Goal: Task Accomplishment & Management: Manage account settings

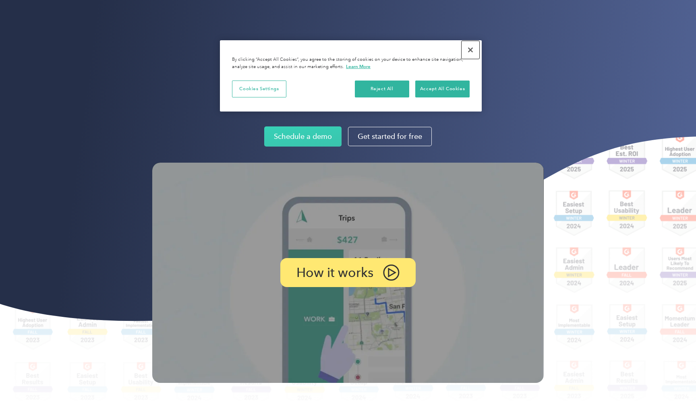
click at [470, 49] on button "Close" at bounding box center [471, 50] width 18 height 18
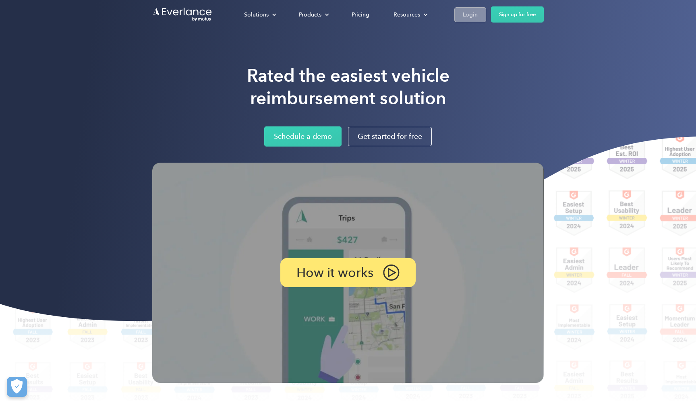
click at [458, 13] on link "Login" at bounding box center [470, 14] width 32 height 15
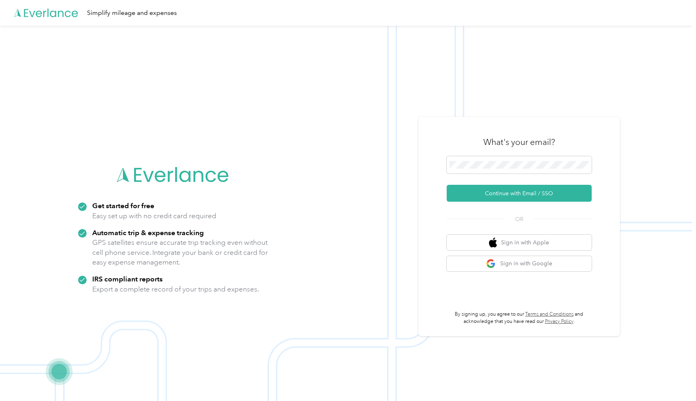
click at [510, 274] on div "What's your email? Continue with Email / SSO OR Sign in with Apple Sign in with…" at bounding box center [519, 226] width 145 height 197
click at [514, 266] on button "Sign in with Google" at bounding box center [519, 264] width 145 height 16
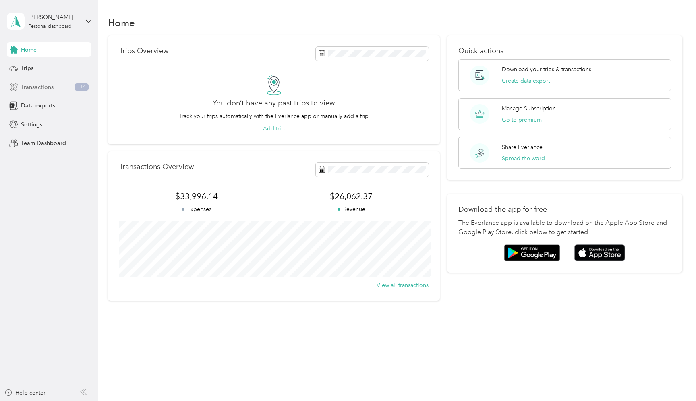
click at [44, 88] on span "Transactions" at bounding box center [37, 87] width 33 height 8
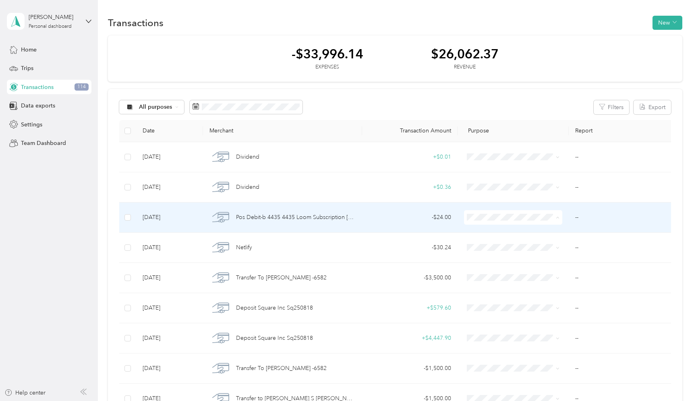
click at [514, 262] on span "Expense" at bounding box center [528, 265] width 88 height 8
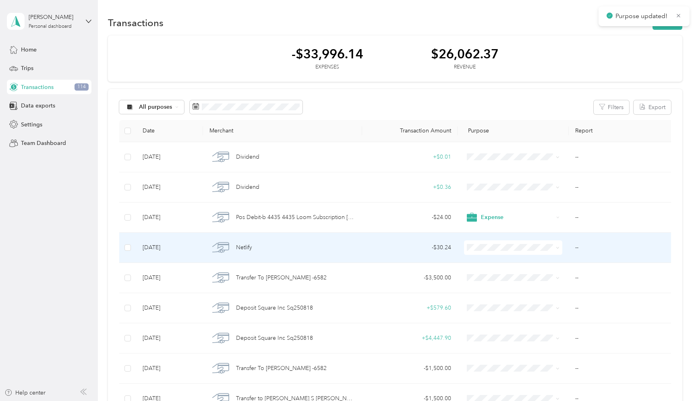
click at [488, 294] on span "Expense" at bounding box center [528, 294] width 88 height 8
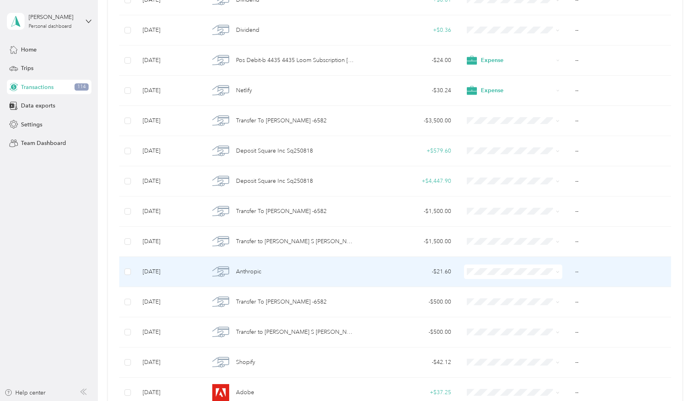
scroll to position [159, 0]
click at [491, 315] on span "Expense" at bounding box center [528, 317] width 88 height 8
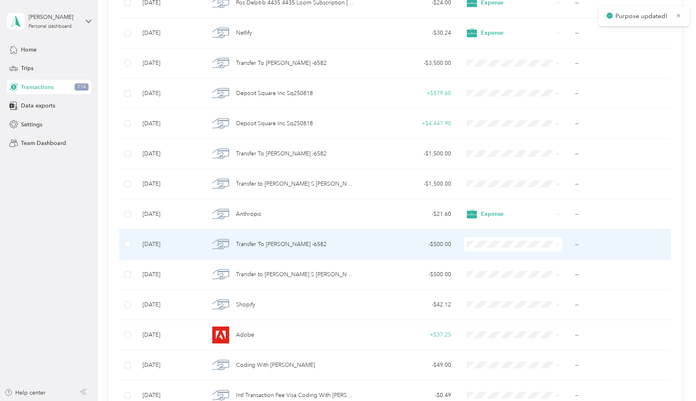
scroll to position [215, 0]
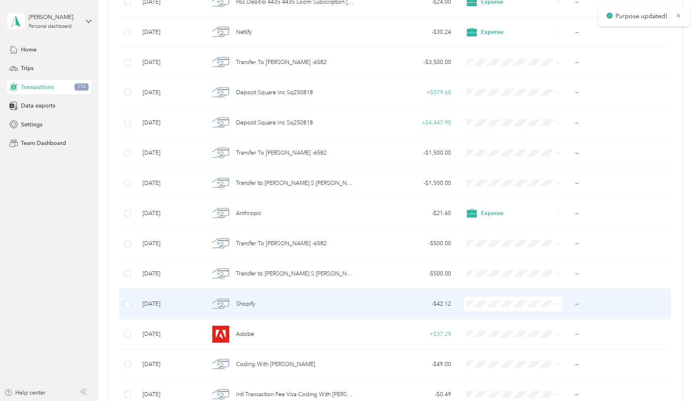
click at [481, 312] on td at bounding box center [514, 304] width 112 height 30
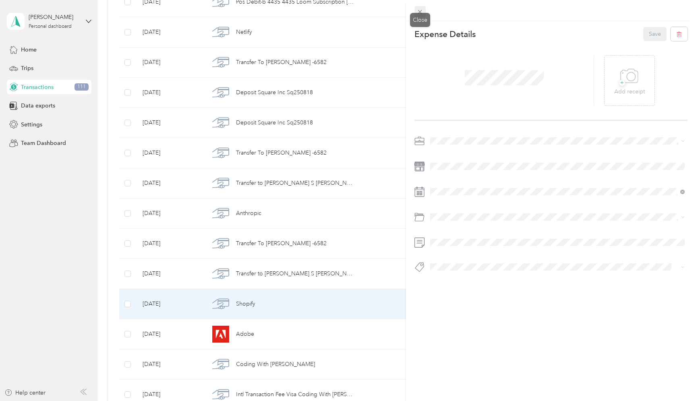
click at [423, 8] on span at bounding box center [419, 11] width 11 height 11
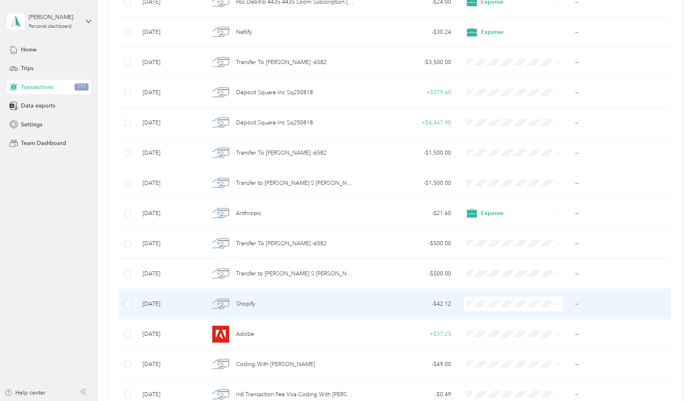
click at [485, 220] on span "Expense" at bounding box center [528, 222] width 88 height 8
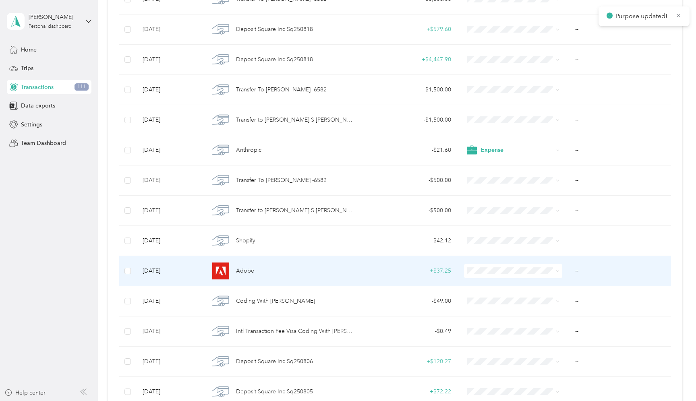
scroll to position [279, 0]
click at [487, 316] on span "Expense" at bounding box center [528, 318] width 88 height 8
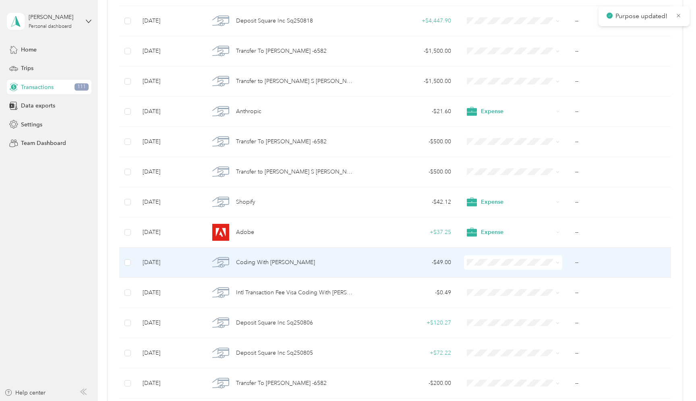
scroll to position [322, 0]
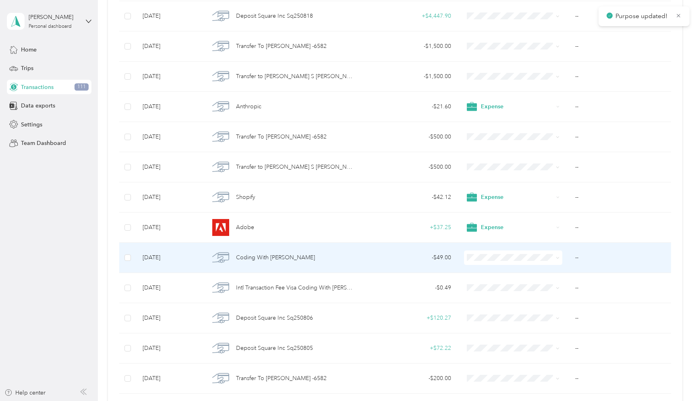
click at [489, 263] on span at bounding box center [513, 258] width 99 height 15
click at [488, 304] on span "Expense" at bounding box center [528, 305] width 88 height 8
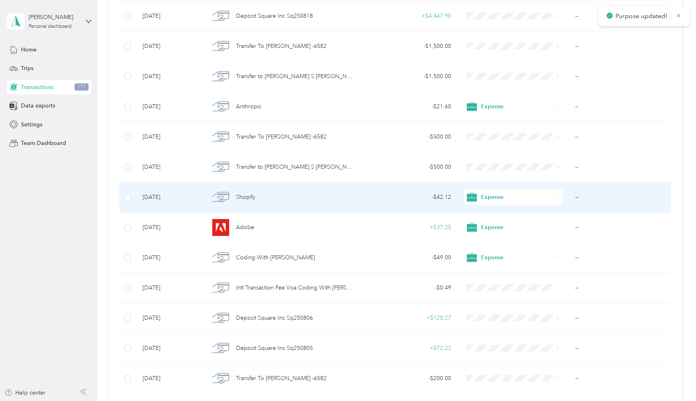
click at [579, 197] on td "--" at bounding box center [622, 197] width 106 height 30
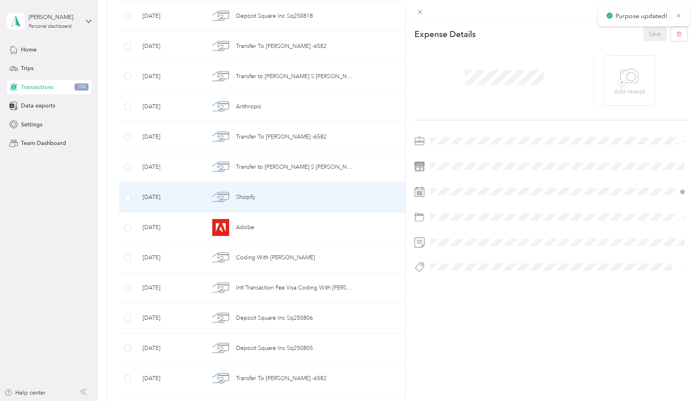
click at [459, 250] on div at bounding box center [550, 207] width 273 height 144
click at [653, 34] on button "Save" at bounding box center [654, 34] width 23 height 14
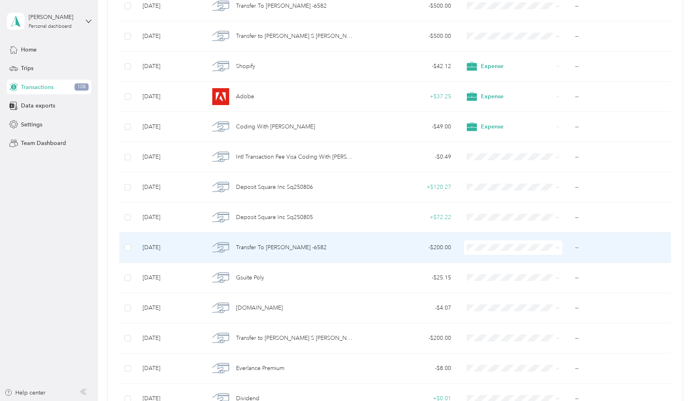
scroll to position [454, 0]
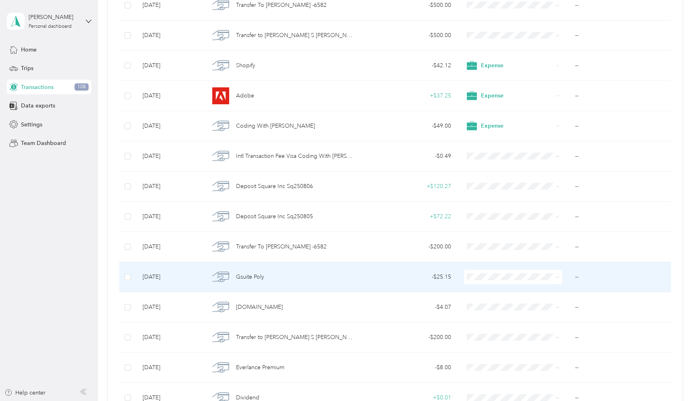
click at [494, 326] on span "Expense" at bounding box center [521, 322] width 103 height 10
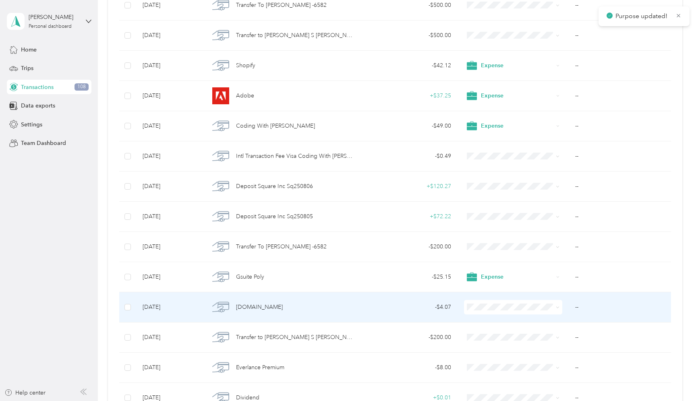
click at [501, 313] on span at bounding box center [513, 307] width 99 height 15
click at [505, 304] on span at bounding box center [513, 307] width 99 height 15
click at [485, 228] on li "Expense" at bounding box center [521, 226] width 114 height 16
click at [582, 306] on td "--" at bounding box center [622, 307] width 106 height 30
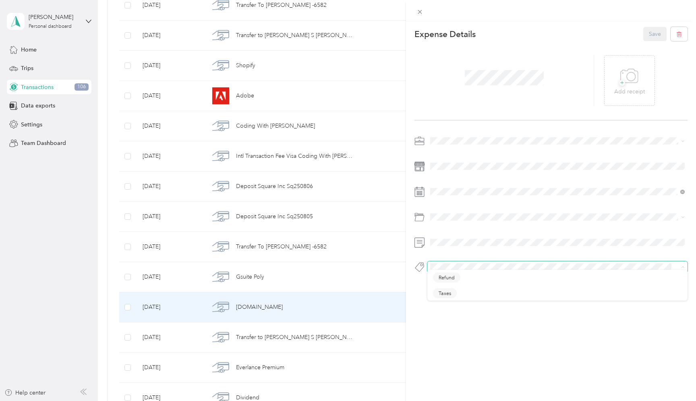
click at [445, 271] on span at bounding box center [550, 267] width 247 height 8
click at [363, 304] on div "This expense cannot be edited because it is either under review, approved, or p…" at bounding box center [348, 200] width 696 height 401
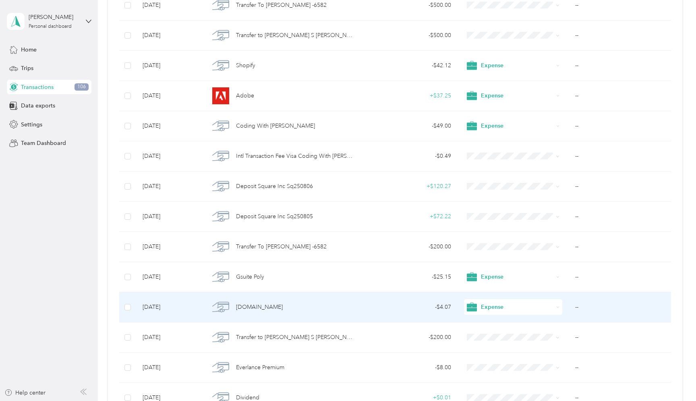
click at [501, 307] on span "Expense" at bounding box center [517, 307] width 72 height 9
click at [493, 222] on span "Expense" at bounding box center [523, 222] width 79 height 8
click at [578, 309] on td "--" at bounding box center [622, 307] width 106 height 30
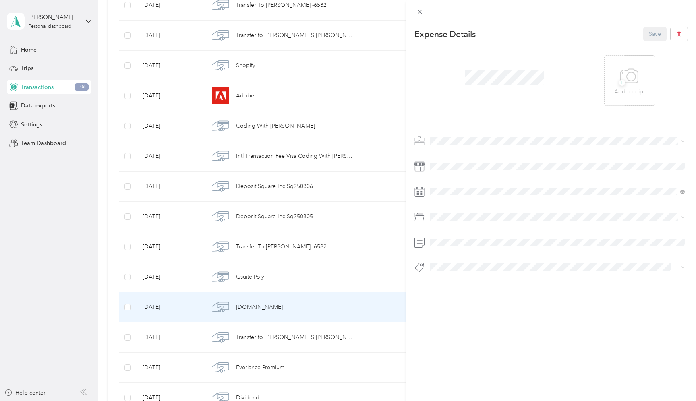
click at [573, 294] on button "Add tag App Hosting" at bounding box center [557, 291] width 65 height 14
click at [506, 296] on div "Expense Details Save + Add receipt App Hosting" at bounding box center [551, 169] width 290 height 296
click at [421, 13] on icon at bounding box center [420, 12] width 4 height 4
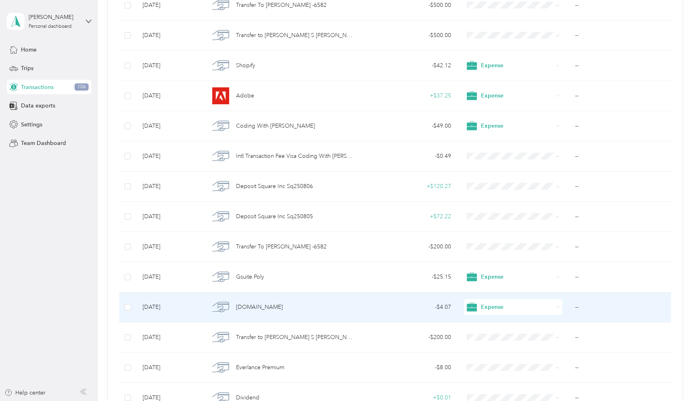
click at [508, 310] on span "Expense" at bounding box center [517, 307] width 72 height 9
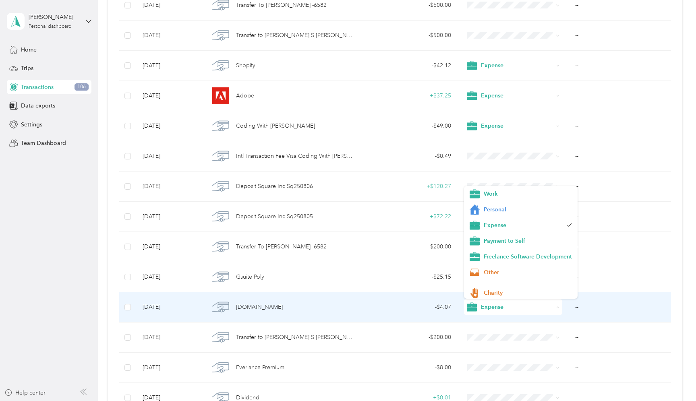
click at [555, 306] on div "Expense" at bounding box center [513, 307] width 99 height 16
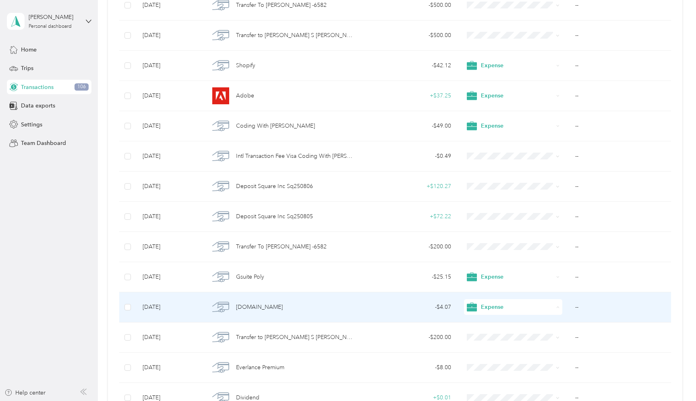
click at [586, 314] on td "--" at bounding box center [622, 307] width 106 height 30
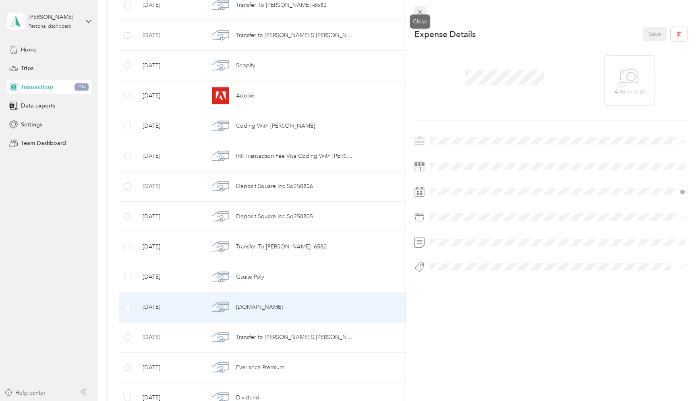
click at [417, 11] on icon at bounding box center [419, 11] width 7 height 7
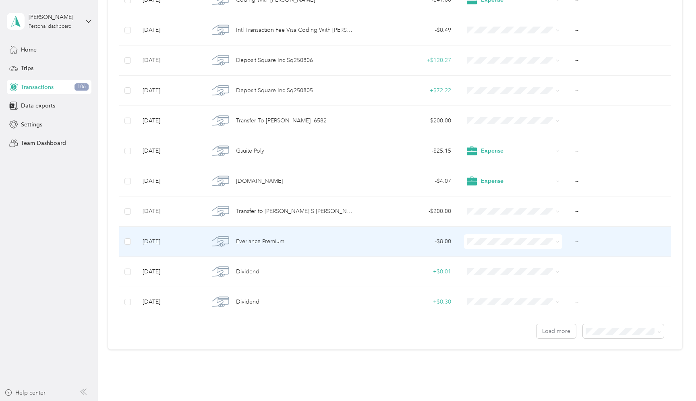
scroll to position [582, 0]
click at [496, 291] on li "Expense" at bounding box center [521, 285] width 114 height 16
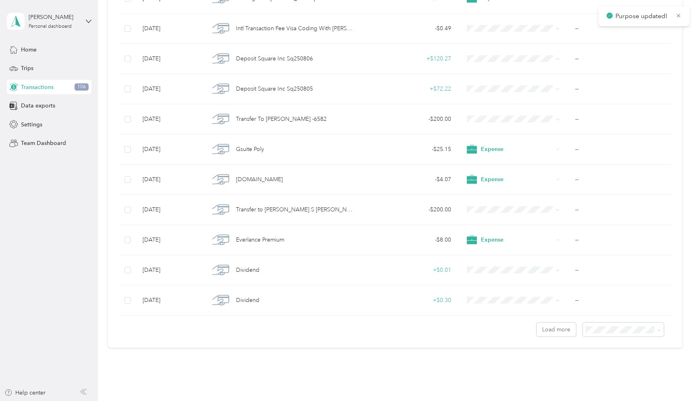
click at [612, 321] on div "Load more" at bounding box center [395, 326] width 552 height 21
click at [606, 373] on span "100 per load" at bounding box center [609, 372] width 33 height 7
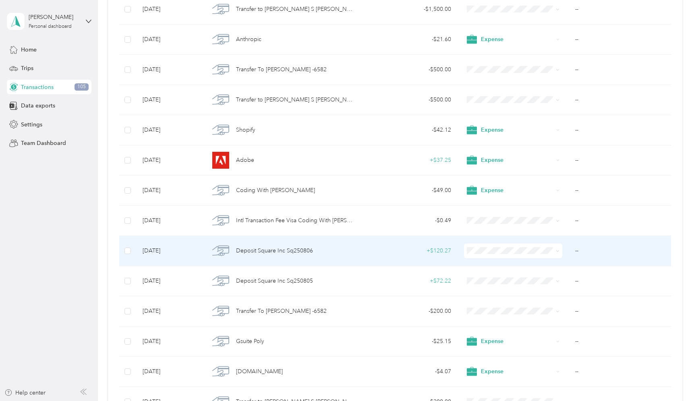
scroll to position [390, 0]
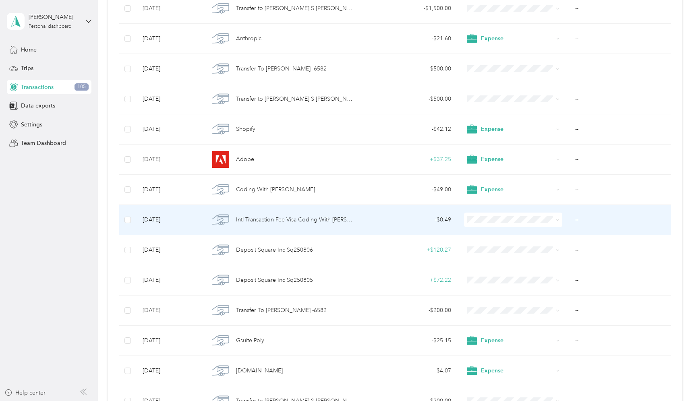
click at [502, 260] on li "Expense" at bounding box center [521, 267] width 114 height 16
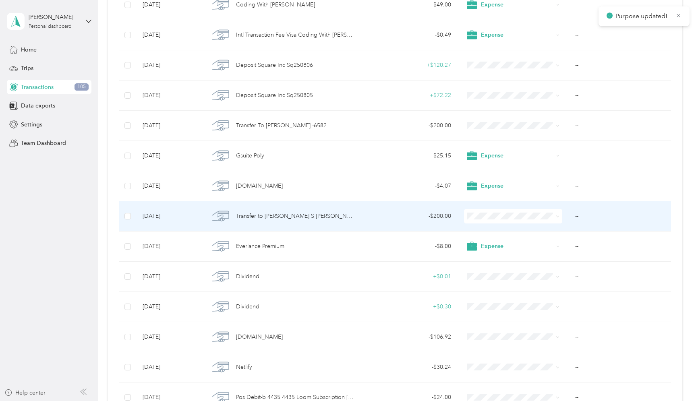
scroll to position [590, 0]
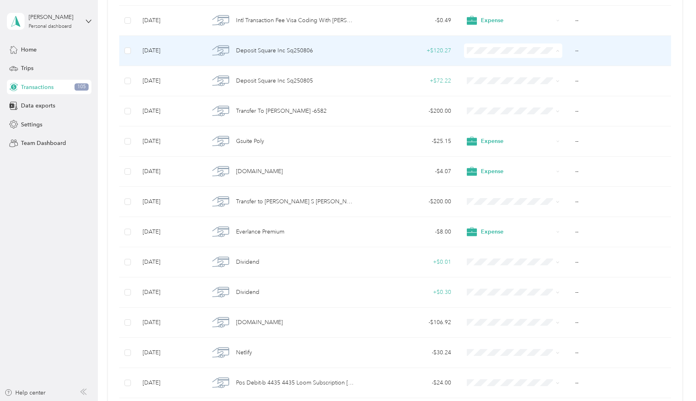
click at [514, 127] on span "Freelance Software Development" at bounding box center [528, 129] width 88 height 8
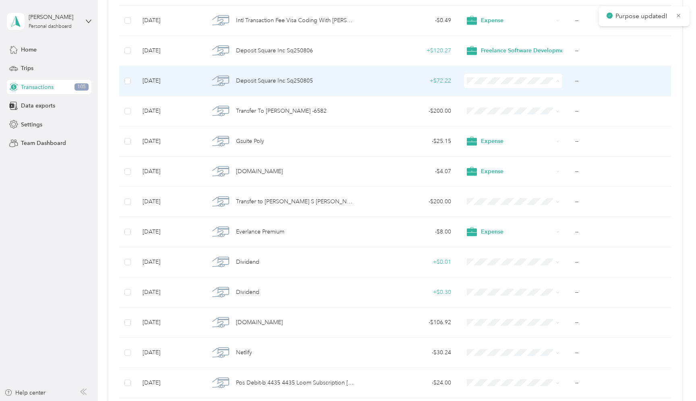
click at [512, 158] on span "Freelance Software Development" at bounding box center [528, 159] width 88 height 8
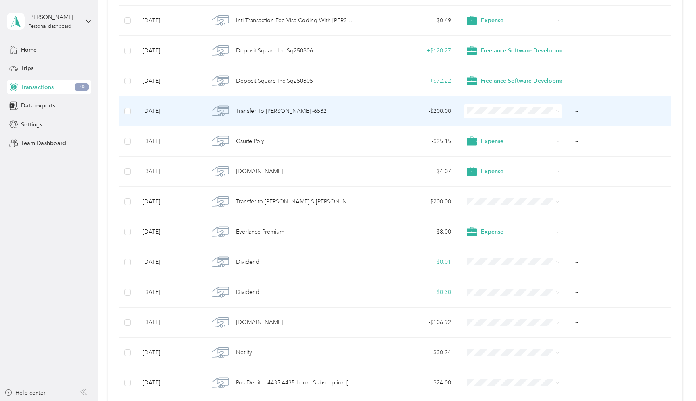
click at [483, 101] on td at bounding box center [514, 111] width 112 height 30
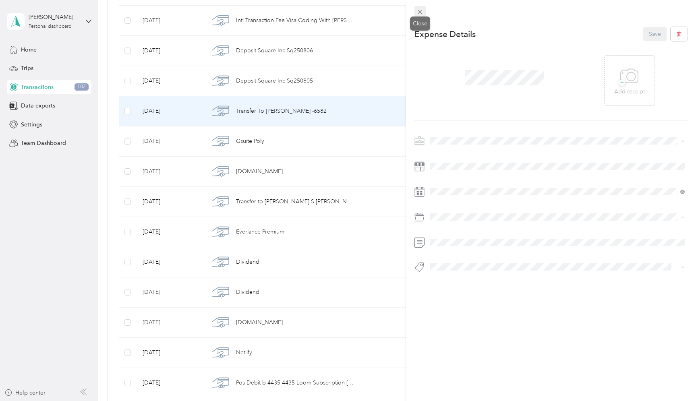
click at [418, 14] on icon at bounding box center [419, 11] width 7 height 7
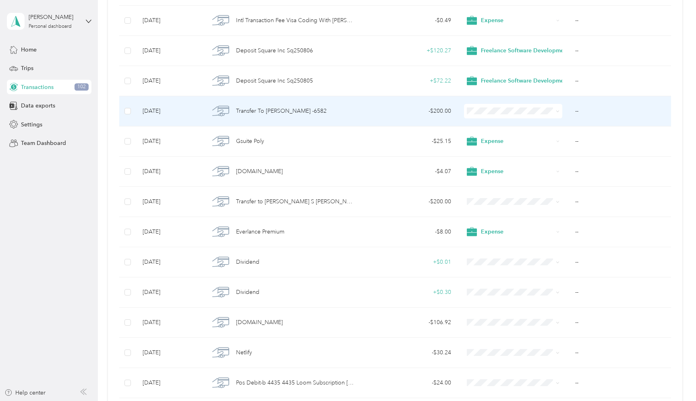
click at [508, 171] on span "Payment to Self" at bounding box center [528, 174] width 88 height 8
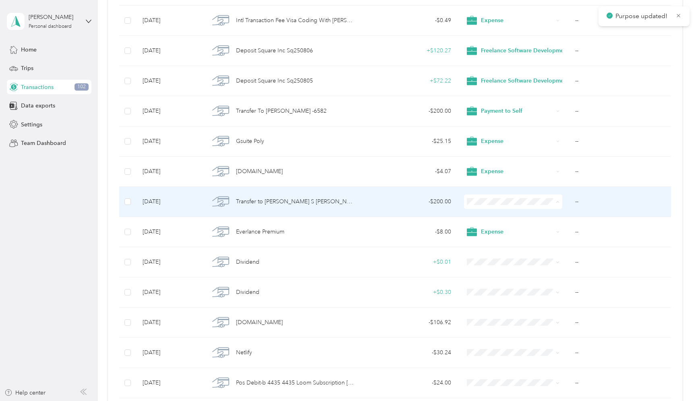
click at [499, 264] on span "Payment to Self" at bounding box center [528, 265] width 88 height 8
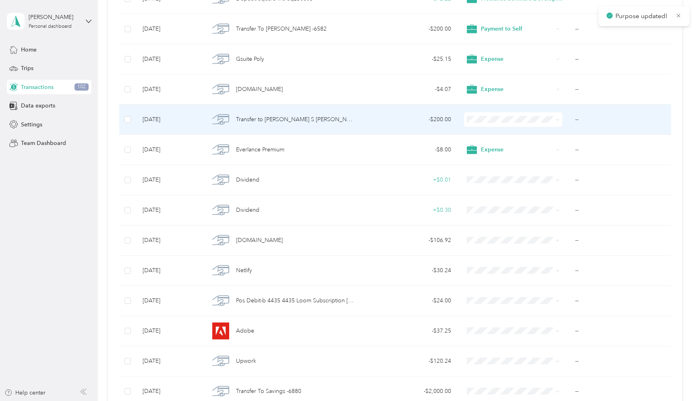
scroll to position [685, 0]
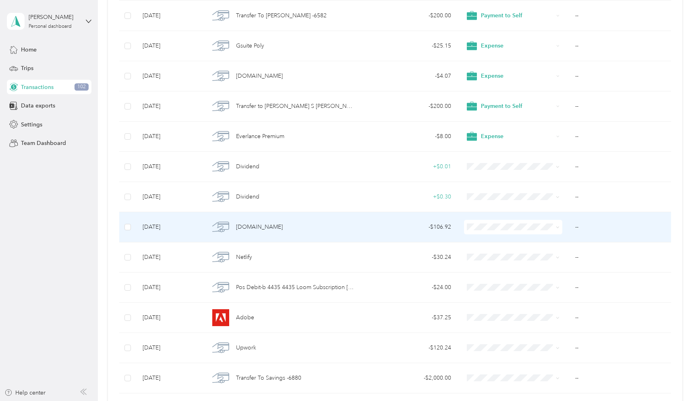
click at [510, 278] on li "Expense" at bounding box center [521, 272] width 114 height 16
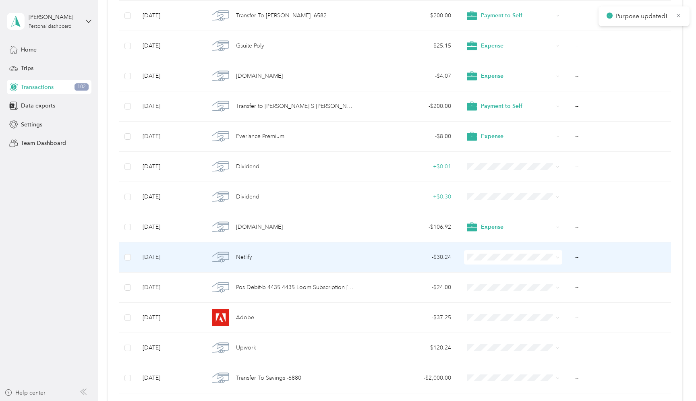
click at [492, 253] on span at bounding box center [513, 257] width 99 height 15
click at [489, 306] on span "Expense" at bounding box center [528, 304] width 88 height 8
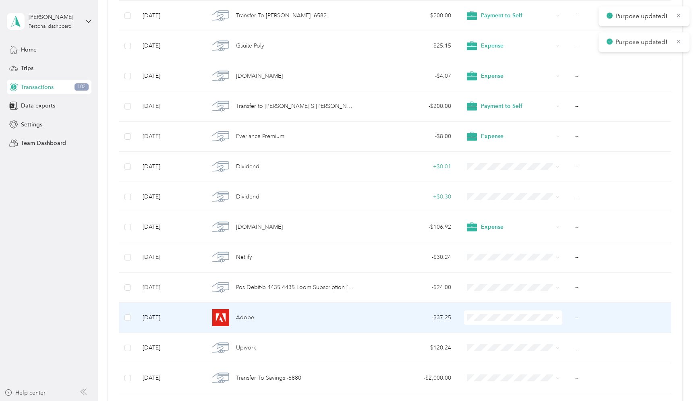
scroll to position [727, 0]
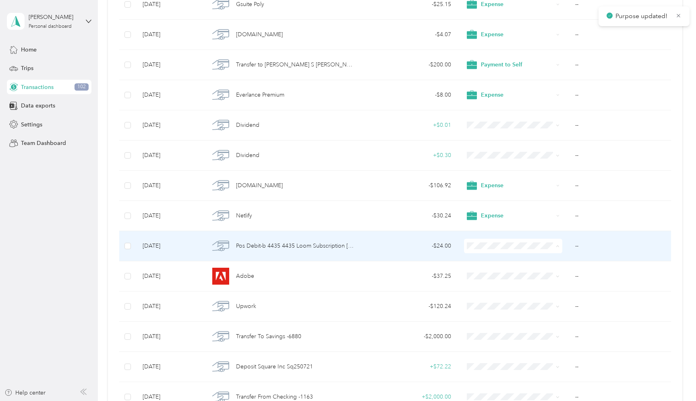
click at [489, 293] on span "Expense" at bounding box center [528, 293] width 88 height 8
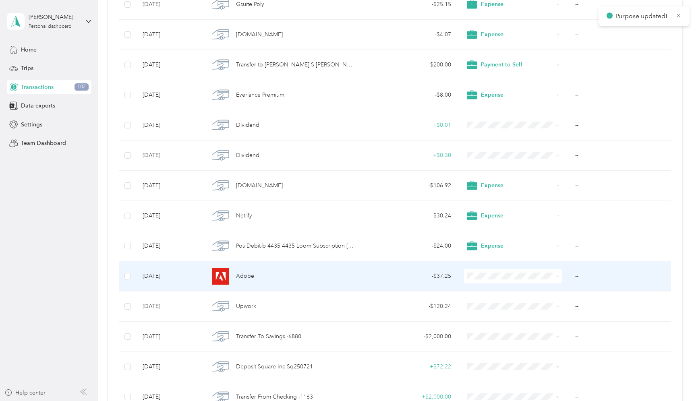
click at [499, 320] on span "Expense" at bounding box center [528, 321] width 88 height 8
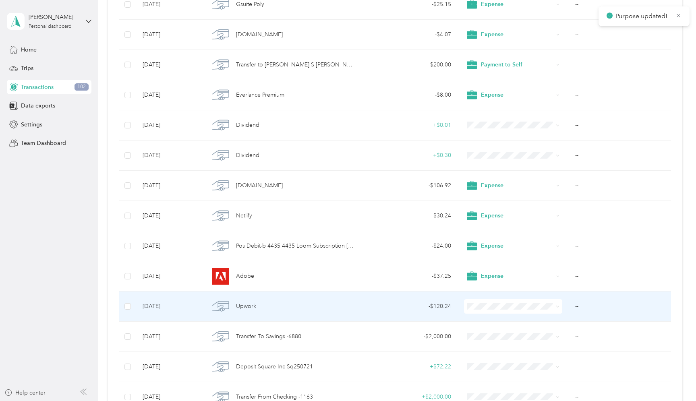
click at [485, 230] on li "Expense" at bounding box center [521, 223] width 114 height 16
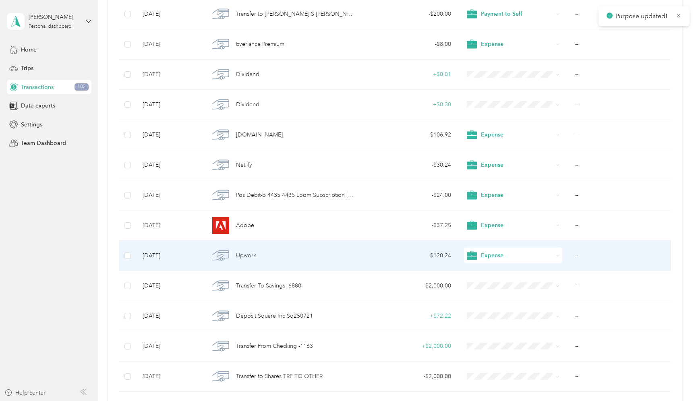
scroll to position [780, 0]
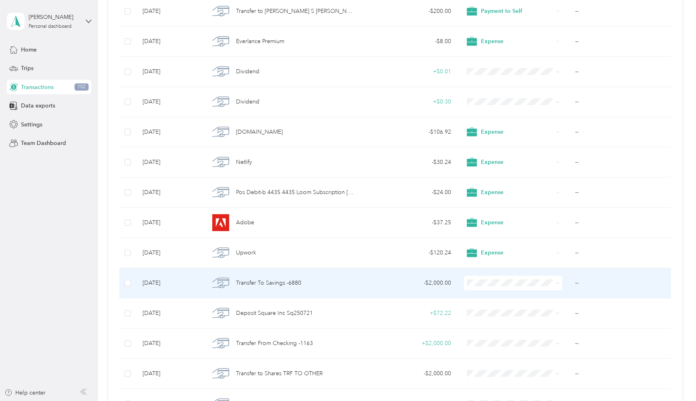
click at [439, 287] on div "- $2,000.00" at bounding box center [410, 283] width 83 height 9
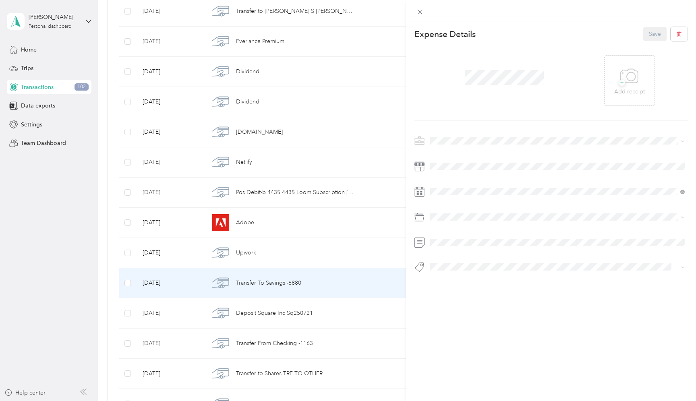
click at [474, 282] on div "Expense Details Save + Add receipt" at bounding box center [551, 163] width 290 height 285
click at [446, 296] on span "Taxes" at bounding box center [445, 296] width 12 height 7
click at [354, 232] on div "This expense cannot be edited because it is either under review, approved, or p…" at bounding box center [348, 200] width 696 height 401
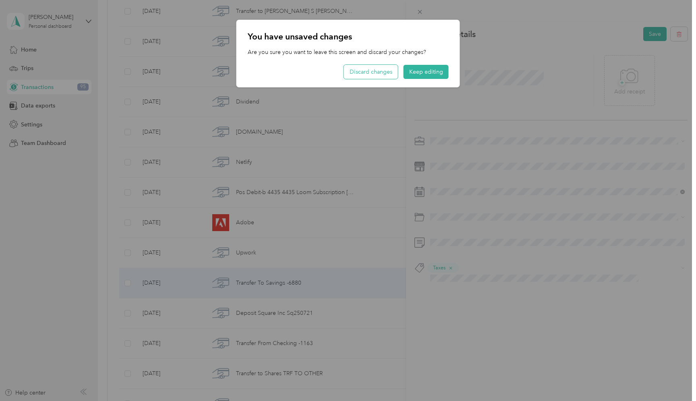
click at [380, 70] on button "Discard changes" at bounding box center [371, 72] width 54 height 14
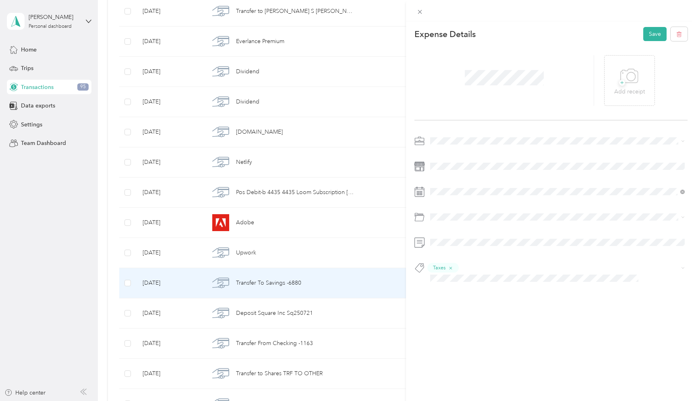
scroll to position [780, 0]
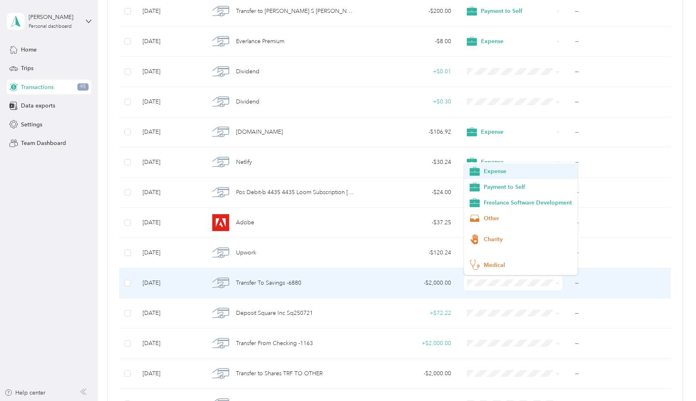
scroll to position [32, 0]
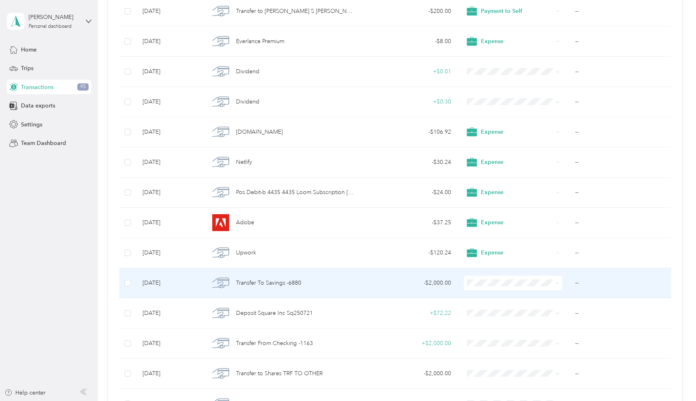
click at [393, 282] on div "- $2,000.00" at bounding box center [410, 283] width 83 height 9
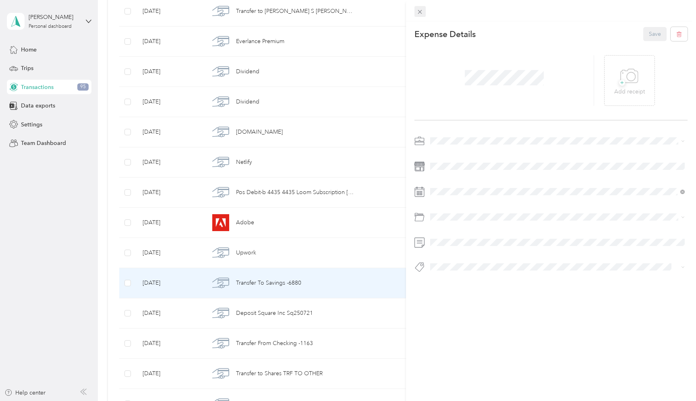
click at [421, 16] on span at bounding box center [419, 11] width 11 height 11
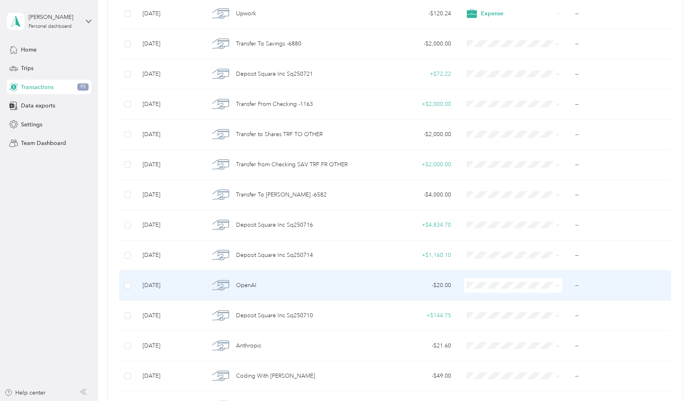
scroll to position [1020, 0]
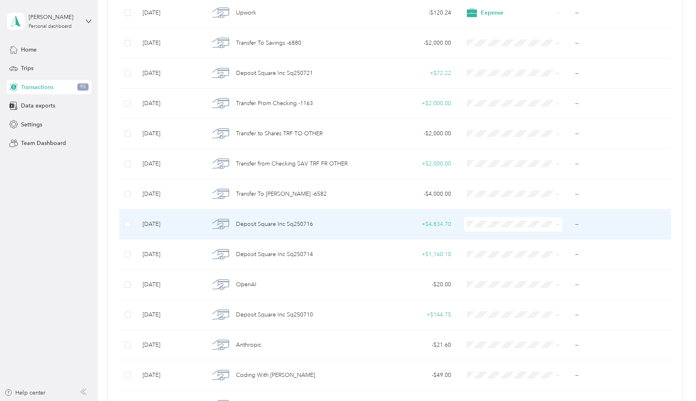
click at [495, 230] on span at bounding box center [513, 224] width 99 height 15
click at [528, 301] on span "Freelance Software Development" at bounding box center [528, 303] width 88 height 8
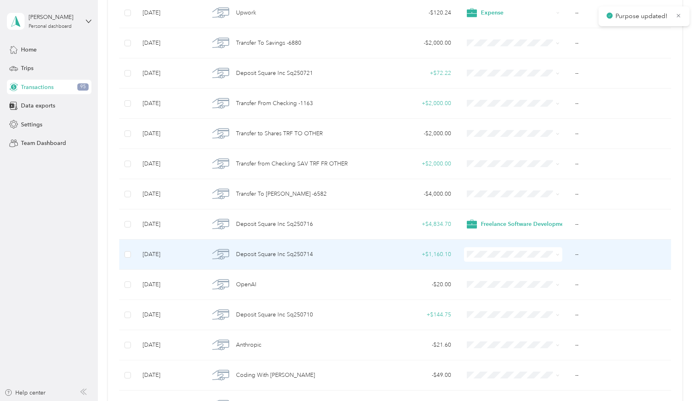
click at [521, 333] on span "Freelance Software Development" at bounding box center [528, 331] width 88 height 8
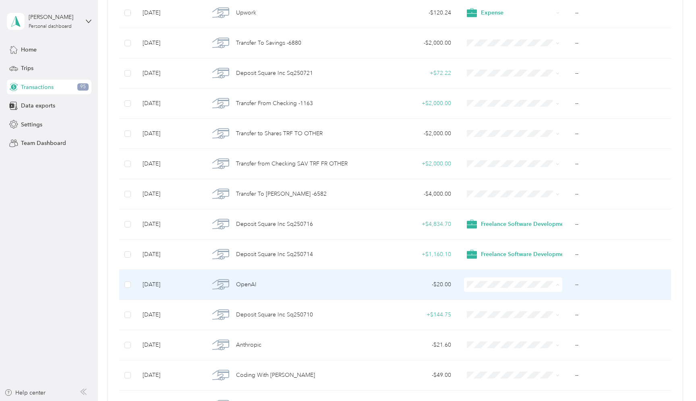
click at [483, 204] on span "Expense" at bounding box center [521, 203] width 103 height 10
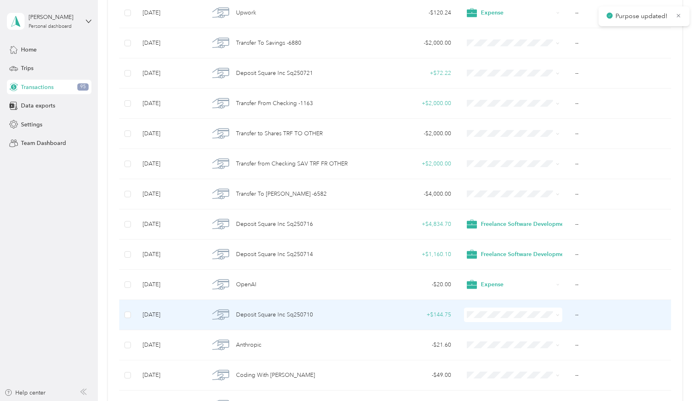
click at [528, 267] on li "Freelance Software Development" at bounding box center [521, 265] width 114 height 16
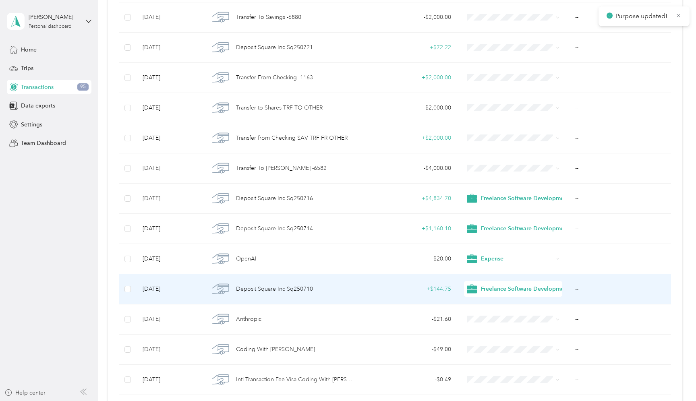
scroll to position [1060, 0]
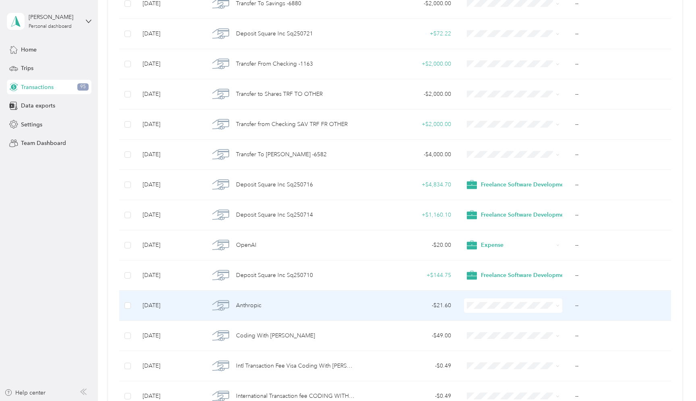
click at [499, 232] on ol "Work Personal Expense Payment to Self Freelance Software Development Other Char…" at bounding box center [521, 237] width 114 height 113
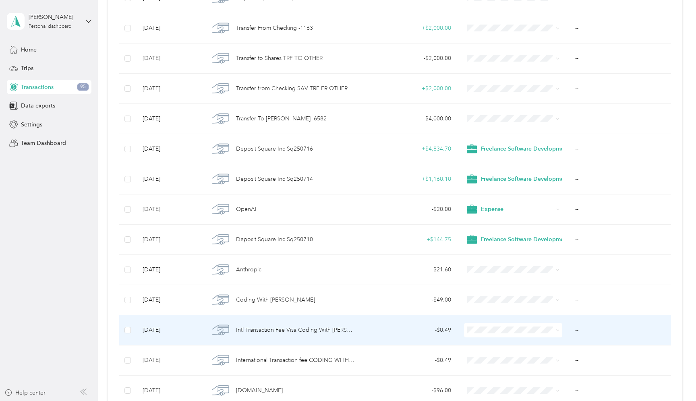
scroll to position [1096, 0]
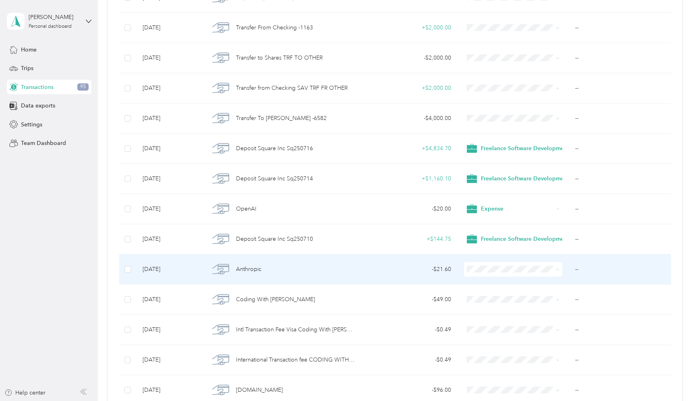
click at [496, 317] on span "Expense" at bounding box center [528, 317] width 88 height 8
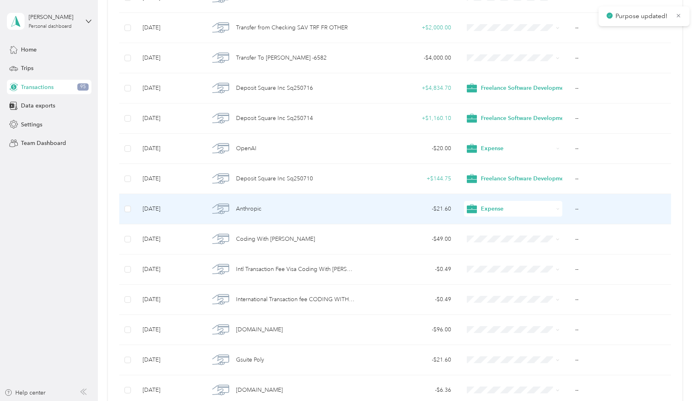
scroll to position [1159, 0]
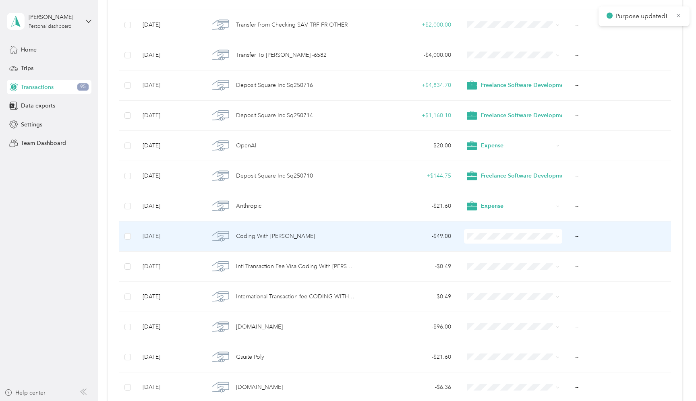
click at [504, 241] on span at bounding box center [513, 236] width 99 height 15
click at [486, 282] on span "Expense" at bounding box center [528, 284] width 88 height 8
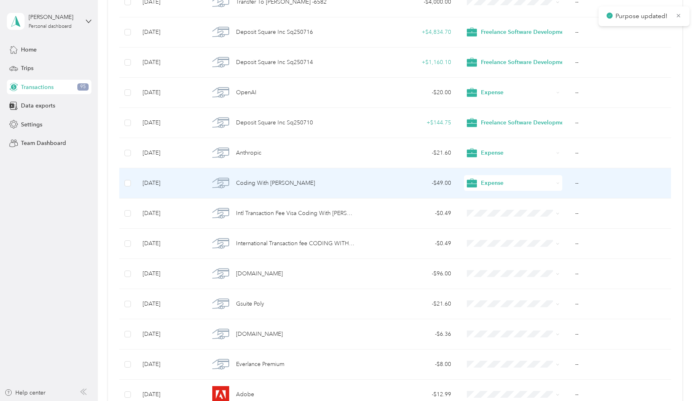
scroll to position [1220, 0]
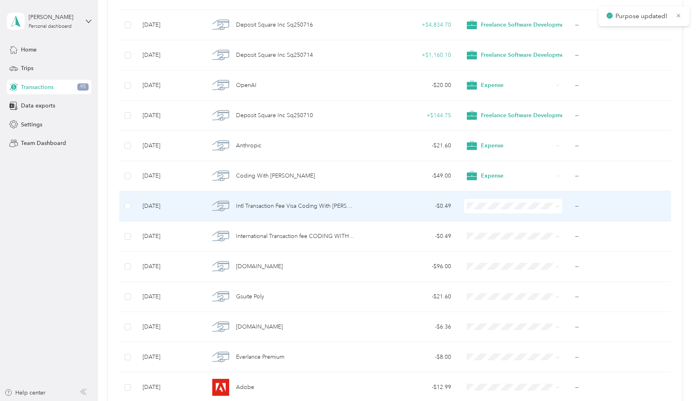
click at [490, 203] on span at bounding box center [513, 206] width 99 height 15
click at [493, 256] on li "Expense" at bounding box center [521, 254] width 114 height 16
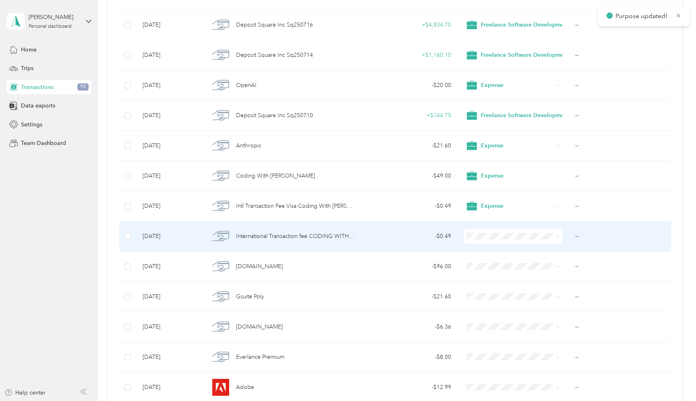
click at [497, 285] on span "Expense" at bounding box center [521, 284] width 103 height 10
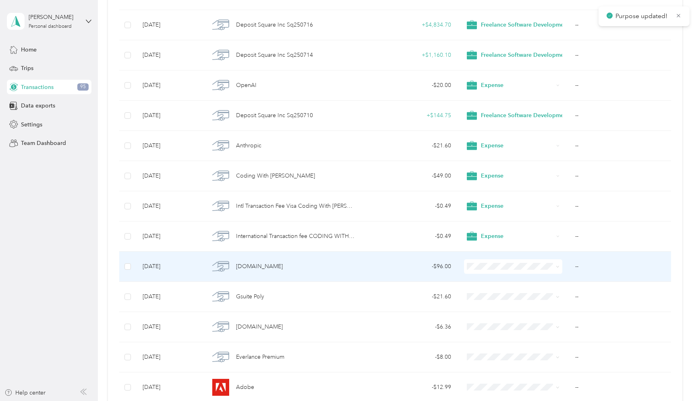
click at [487, 309] on span "Expense" at bounding box center [521, 310] width 103 height 10
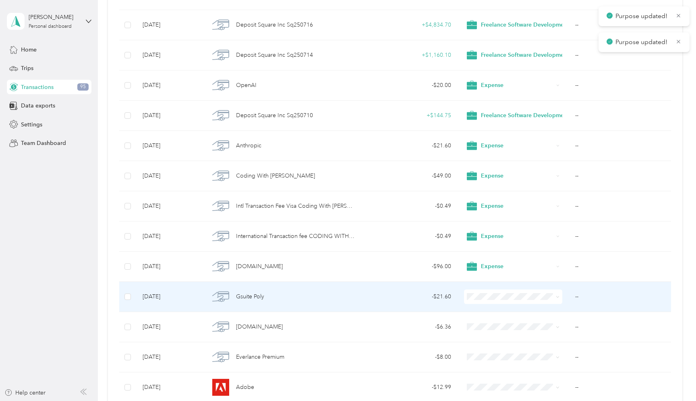
click at [472, 291] on span at bounding box center [513, 297] width 99 height 15
click at [474, 303] on span at bounding box center [513, 297] width 99 height 15
click at [485, 301] on span at bounding box center [513, 297] width 99 height 15
click at [494, 217] on li "Expense" at bounding box center [521, 215] width 114 height 16
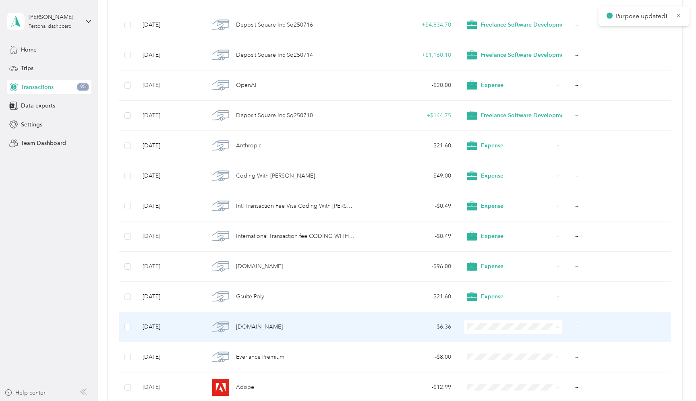
click at [519, 244] on span "Expense" at bounding box center [528, 245] width 88 height 8
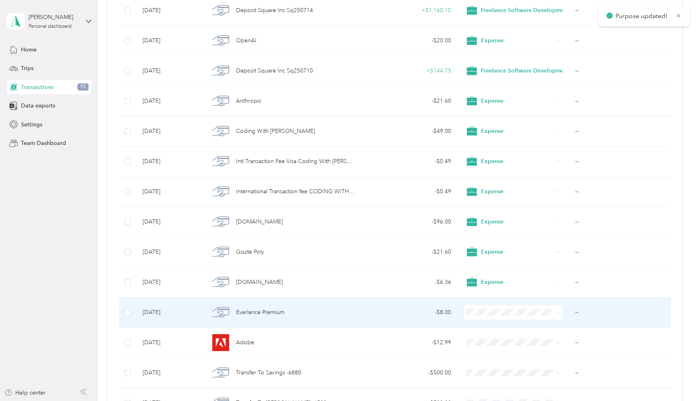
scroll to position [1266, 0]
click at [485, 225] on span "Expense" at bounding box center [521, 229] width 103 height 10
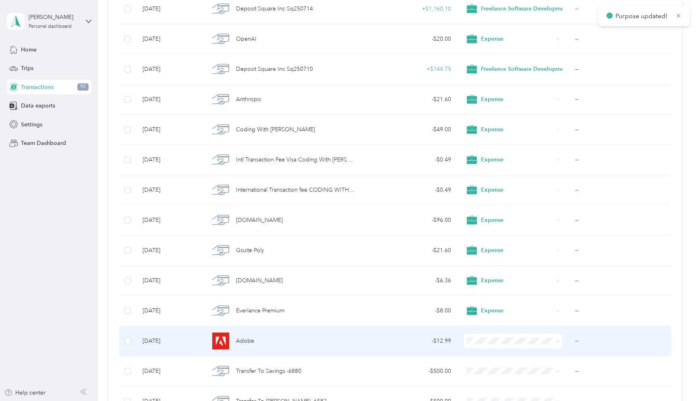
click at [496, 261] on span "Expense" at bounding box center [521, 258] width 103 height 10
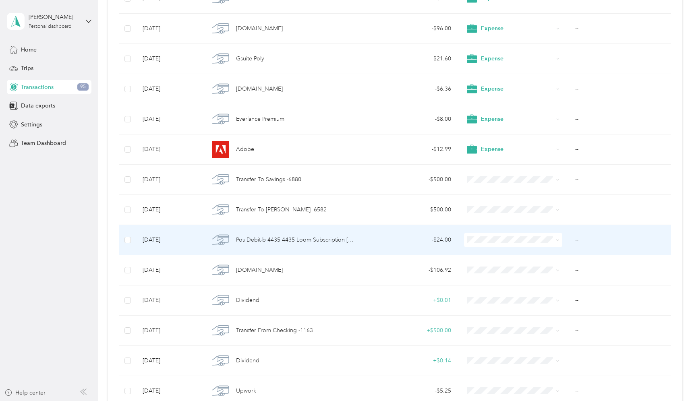
scroll to position [1459, 0]
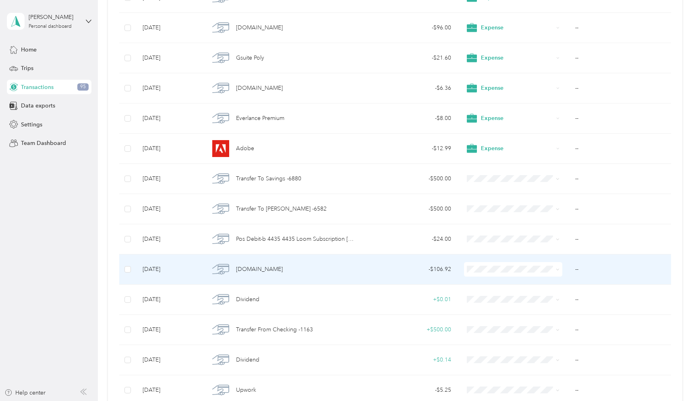
click at [486, 316] on span "Expense" at bounding box center [528, 316] width 88 height 8
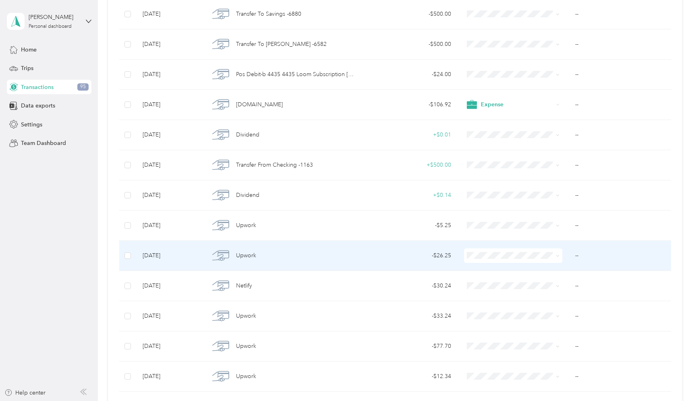
scroll to position [1630, 0]
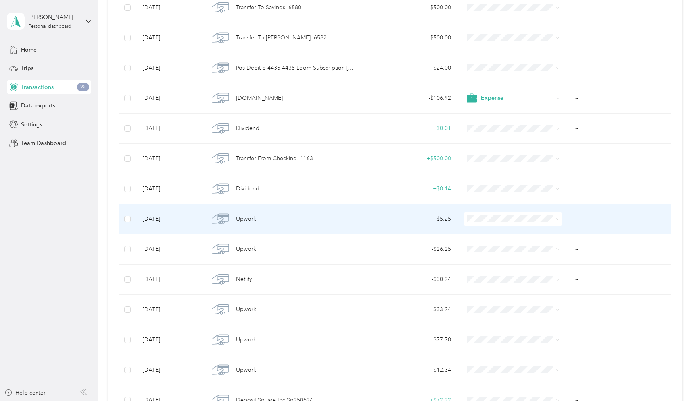
click at [488, 215] on span at bounding box center [513, 219] width 99 height 15
click at [484, 265] on span "Expense" at bounding box center [528, 266] width 88 height 8
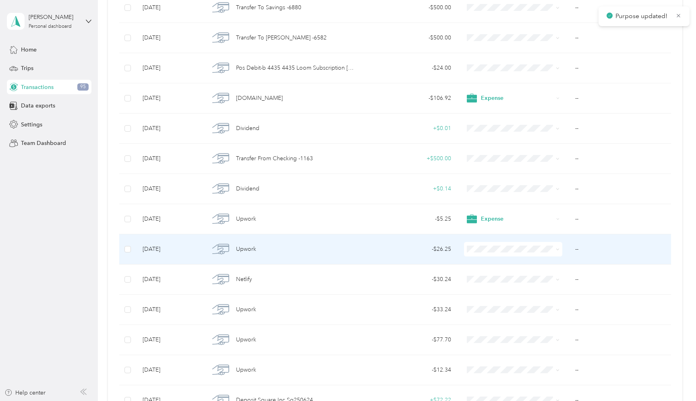
click at [496, 297] on span "Expense" at bounding box center [528, 294] width 88 height 8
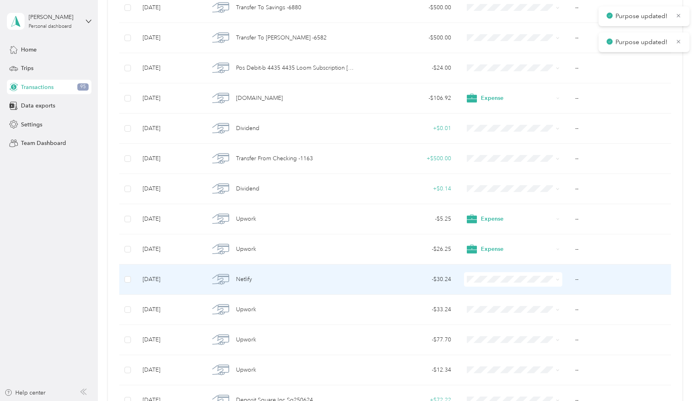
click at [500, 284] on span at bounding box center [513, 279] width 99 height 15
click at [499, 284] on span at bounding box center [513, 279] width 99 height 15
click at [497, 276] on span at bounding box center [513, 279] width 99 height 15
click at [492, 327] on span "Expense" at bounding box center [528, 325] width 88 height 8
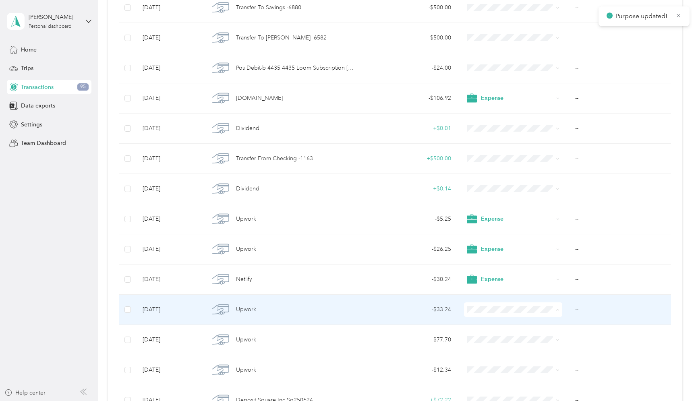
click at [490, 233] on li "Expense" at bounding box center [521, 228] width 114 height 16
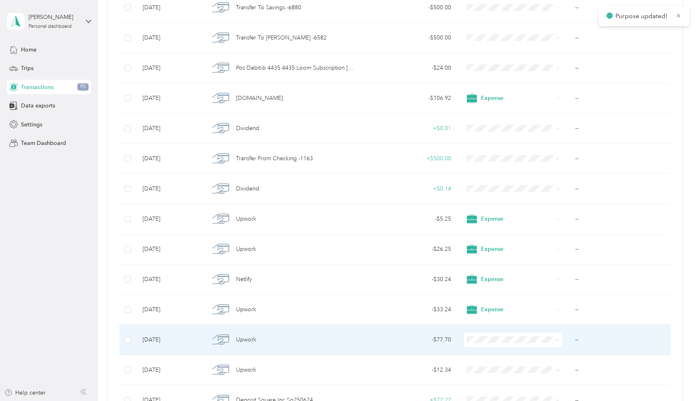
click at [512, 261] on li "Expense" at bounding box center [521, 257] width 114 height 16
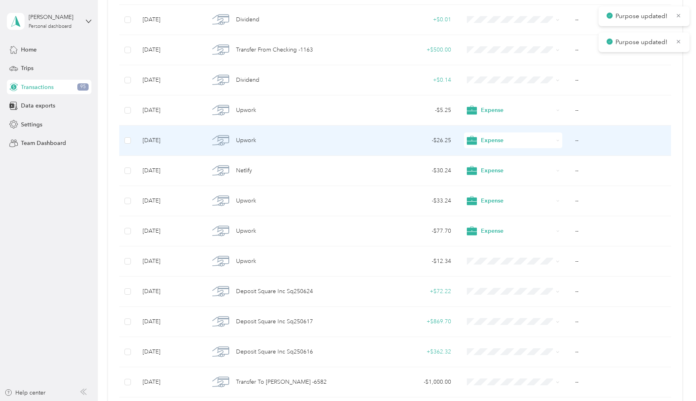
scroll to position [1742, 0]
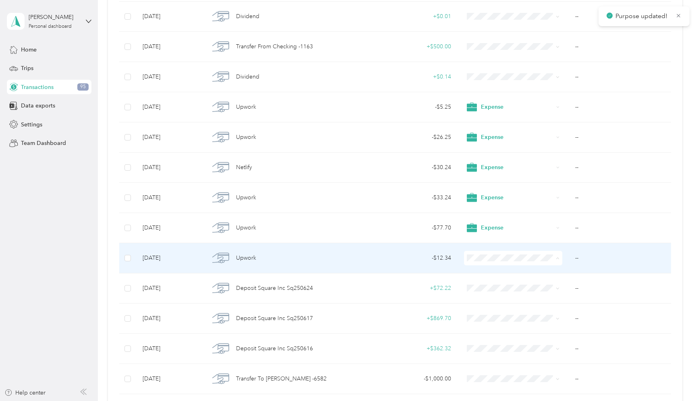
click at [504, 306] on span "Expense" at bounding box center [528, 305] width 88 height 8
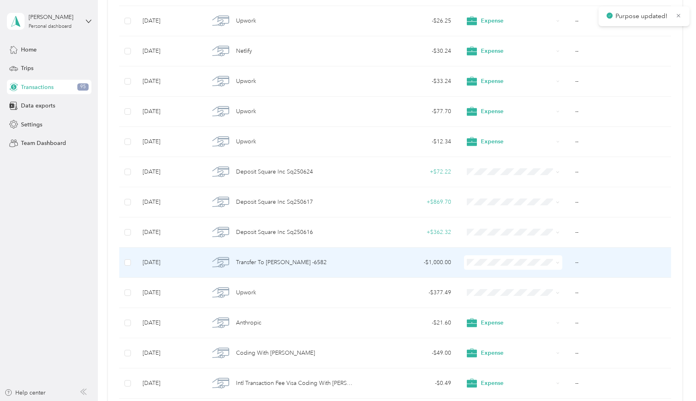
scroll to position [1859, 0]
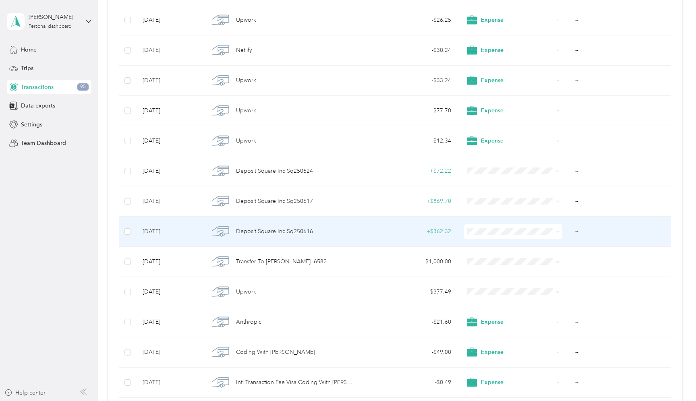
click at [478, 222] on td at bounding box center [514, 232] width 112 height 30
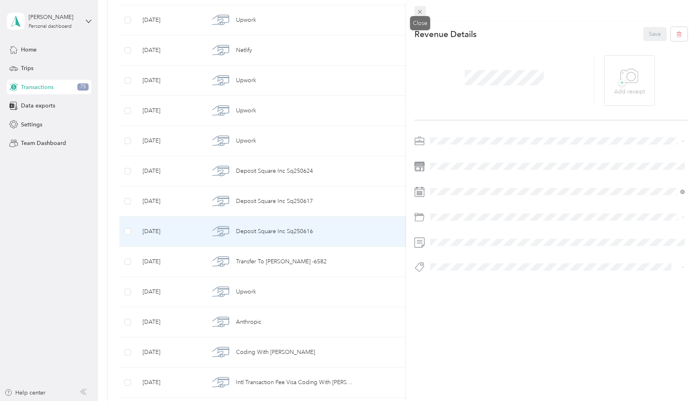
click at [420, 8] on span at bounding box center [419, 11] width 11 height 11
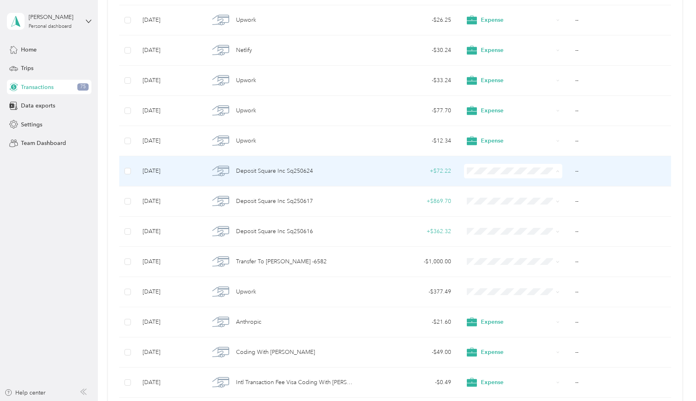
click at [507, 253] on li "Freelance Software Development" at bounding box center [521, 250] width 114 height 16
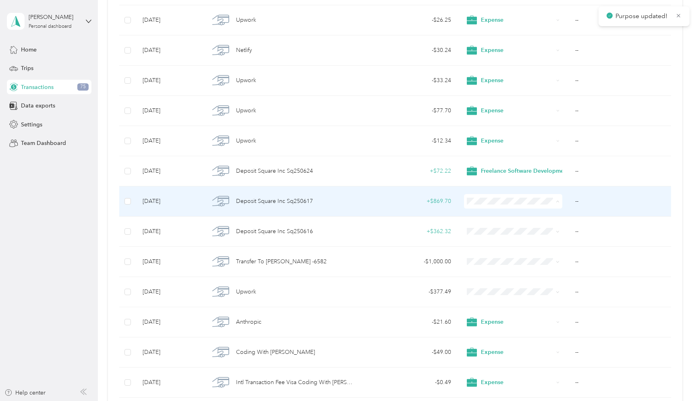
click at [494, 280] on span "Freelance Software Development" at bounding box center [528, 280] width 88 height 8
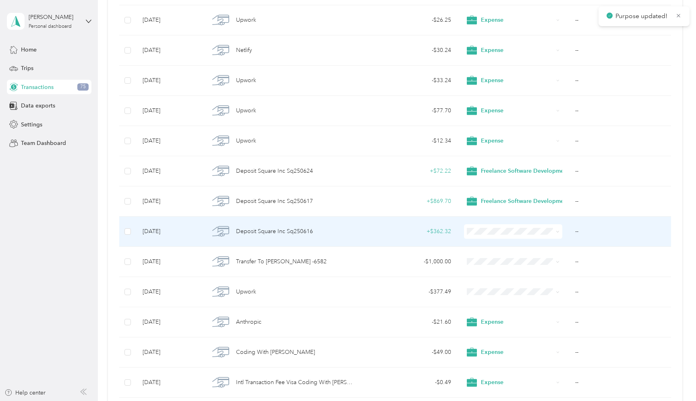
click at [510, 311] on span "Freelance Software Development" at bounding box center [528, 309] width 88 height 8
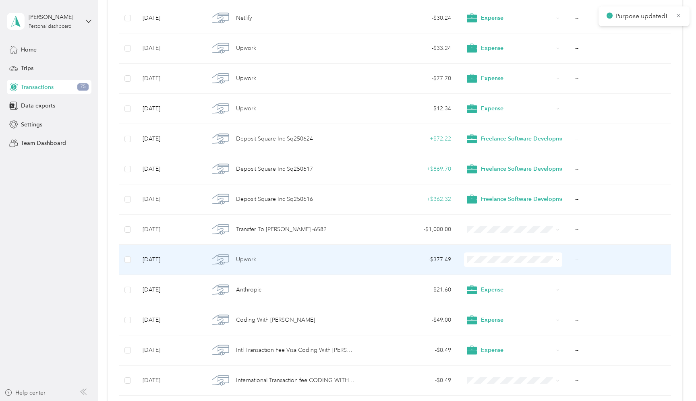
scroll to position [1892, 0]
click at [491, 305] on span "Expense" at bounding box center [528, 306] width 88 height 8
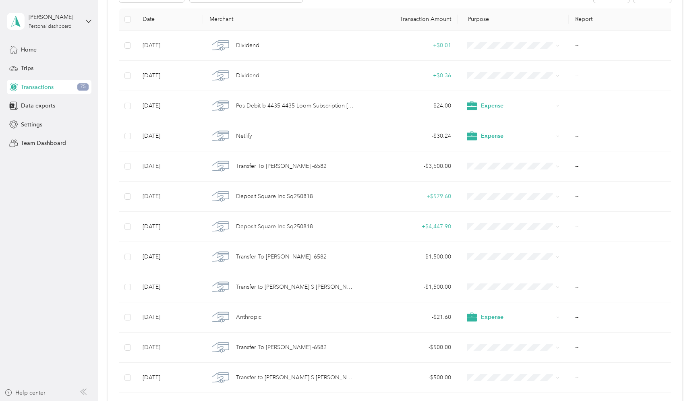
scroll to position [58, 0]
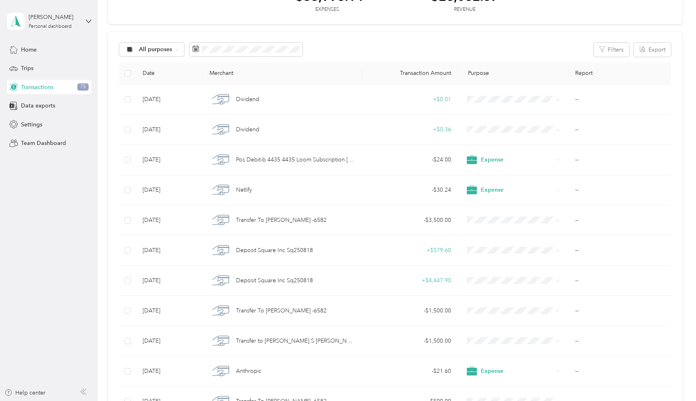
click at [61, 85] on div "Transactions 75" at bounding box center [49, 87] width 85 height 15
click at [37, 104] on span "Data exports" at bounding box center [38, 106] width 34 height 8
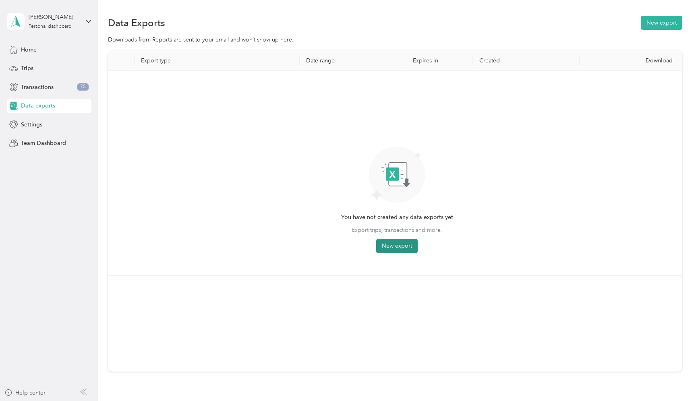
click at [402, 240] on button "New export" at bounding box center [396, 246] width 41 height 15
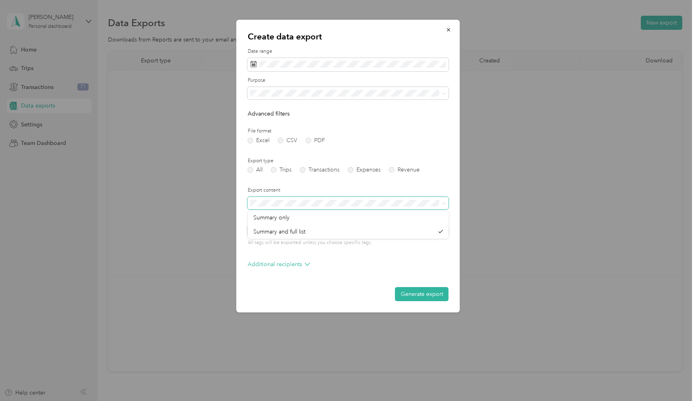
click at [317, 199] on span at bounding box center [348, 203] width 201 height 13
click at [359, 172] on label "Expenses" at bounding box center [364, 170] width 33 height 6
click at [421, 291] on button "Generate export" at bounding box center [422, 294] width 54 height 14
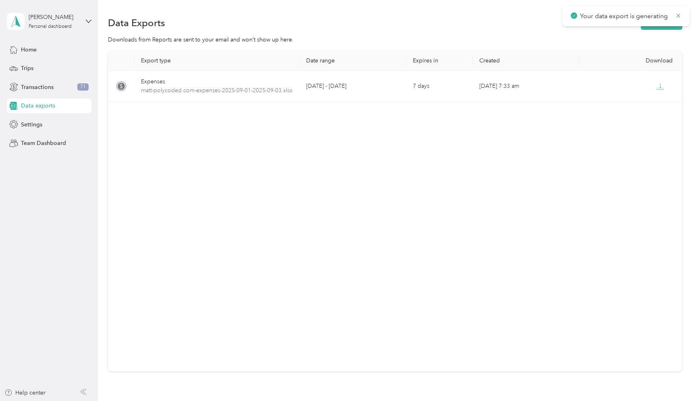
click at [236, 124] on div "Export type Date range Expires in Created Download Expenses matt-polycoded.com-…" at bounding box center [395, 211] width 574 height 321
click at [681, 14] on icon at bounding box center [678, 15] width 6 height 7
click at [671, 18] on button "New export" at bounding box center [661, 23] width 41 height 14
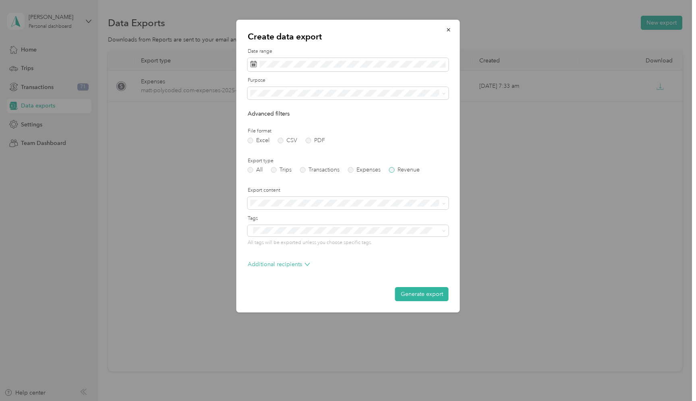
click at [403, 171] on label "Revenue" at bounding box center [404, 170] width 31 height 6
click at [327, 234] on li "Summary and full revenue list" at bounding box center [348, 232] width 201 height 14
click at [299, 56] on div "Date range" at bounding box center [348, 59] width 201 height 23
click at [288, 68] on span at bounding box center [348, 65] width 201 height 14
click at [254, 62] on icon at bounding box center [254, 62] width 6 height 0
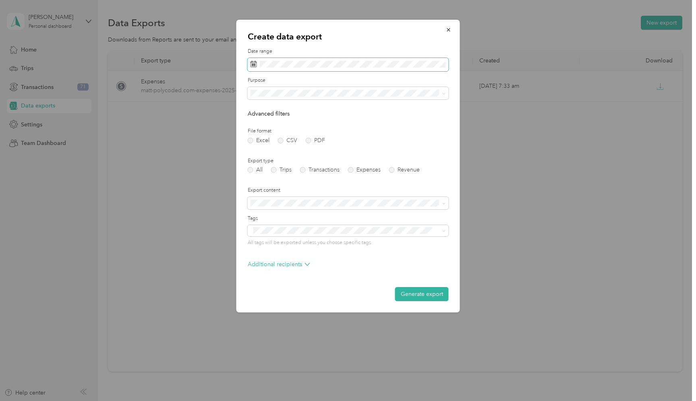
click at [254, 62] on icon at bounding box center [254, 62] width 6 height 0
click at [261, 110] on icon at bounding box center [262, 111] width 4 height 7
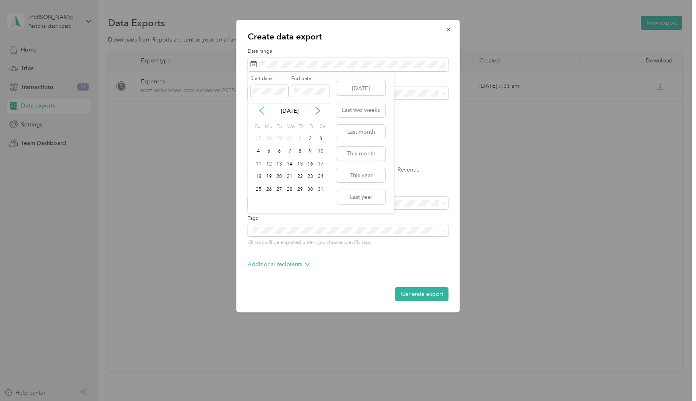
click at [261, 110] on icon at bounding box center [262, 111] width 4 height 7
click at [359, 182] on button "This year" at bounding box center [360, 175] width 49 height 14
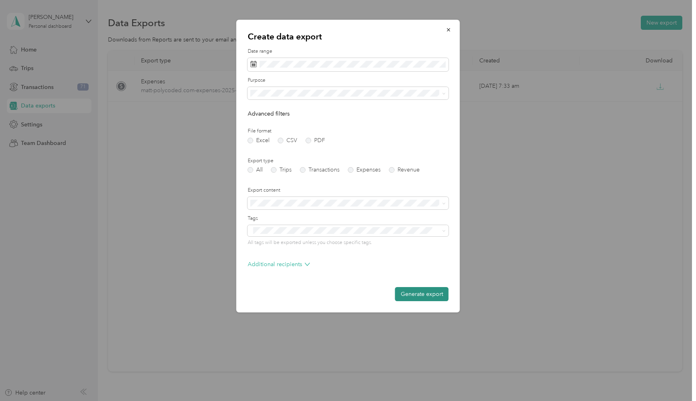
click at [432, 295] on button "Generate export" at bounding box center [422, 294] width 54 height 14
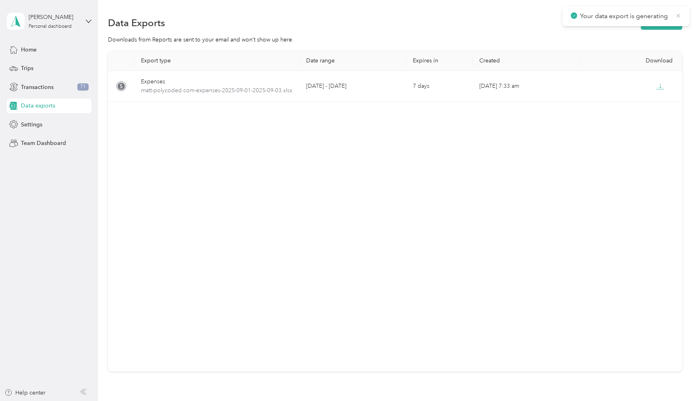
click at [678, 18] on icon at bounding box center [678, 15] width 6 height 7
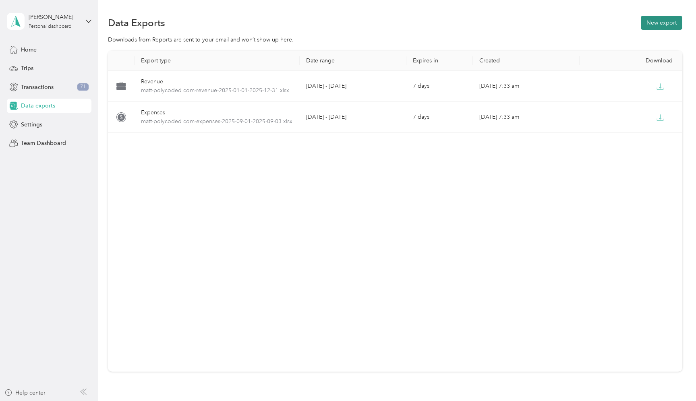
click at [671, 19] on button "New export" at bounding box center [661, 23] width 41 height 14
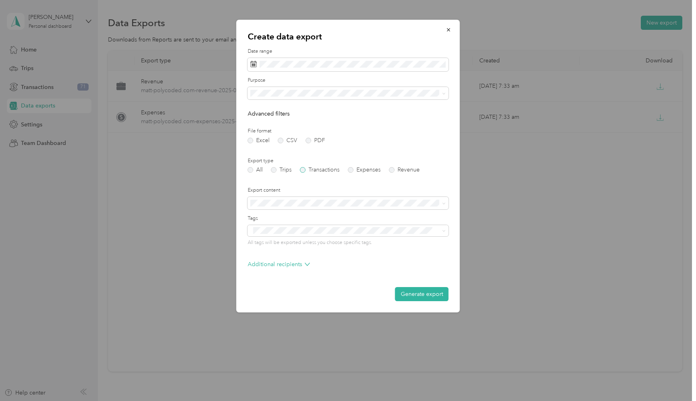
click at [307, 169] on label "Transactions" at bounding box center [319, 170] width 39 height 6
click at [365, 176] on form "Date range Purpose Advanced filters File format Excel CSV PDF Export type All T…" at bounding box center [348, 174] width 201 height 253
click at [367, 173] on label "Expenses" at bounding box center [364, 170] width 33 height 6
click at [286, 58] on span at bounding box center [348, 65] width 201 height 14
click at [347, 176] on button "This year" at bounding box center [360, 175] width 49 height 14
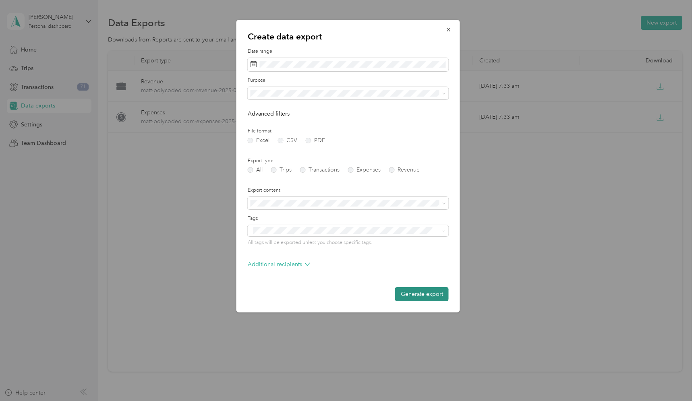
click at [421, 292] on button "Generate export" at bounding box center [422, 294] width 54 height 14
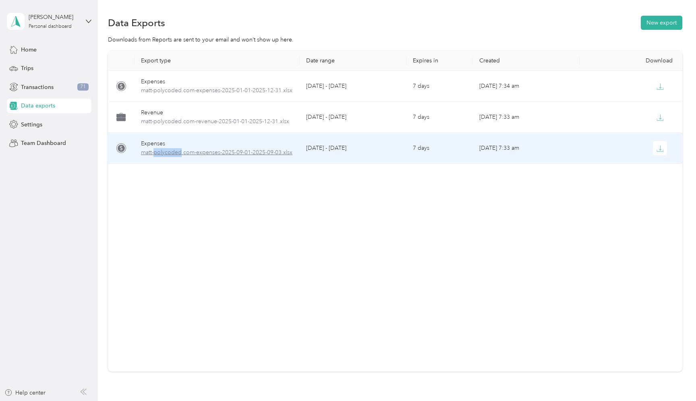
click at [175, 149] on span "matt-polycoded.com-expenses-2025-09-01-2025-09-03.xlsx" at bounding box center [217, 152] width 152 height 9
click at [189, 139] on div "Expenses" at bounding box center [217, 143] width 152 height 9
click at [123, 147] on icon at bounding box center [121, 148] width 7 height 7
click at [178, 151] on span "matt-polycoded.com-expenses-2025-09-01-2025-09-03.xlsx" at bounding box center [217, 152] width 152 height 9
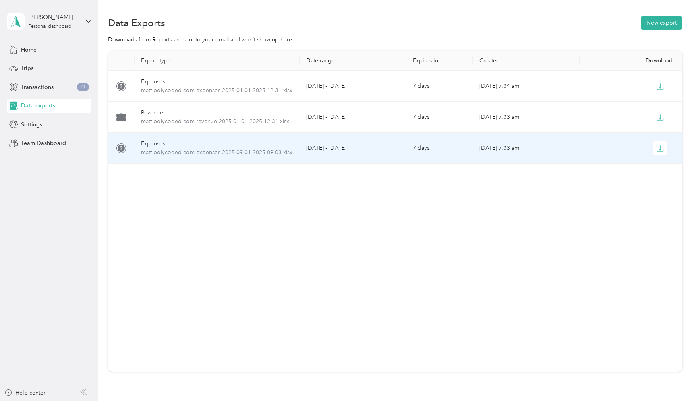
click at [178, 151] on span "matt-polycoded.com-expenses-2025-09-01-2025-09-03.xlsx" at bounding box center [217, 152] width 152 height 9
click at [226, 143] on div "Expenses" at bounding box center [217, 143] width 152 height 9
click at [555, 144] on td "Sep 03, 2025, 7:33 am" at bounding box center [526, 148] width 107 height 31
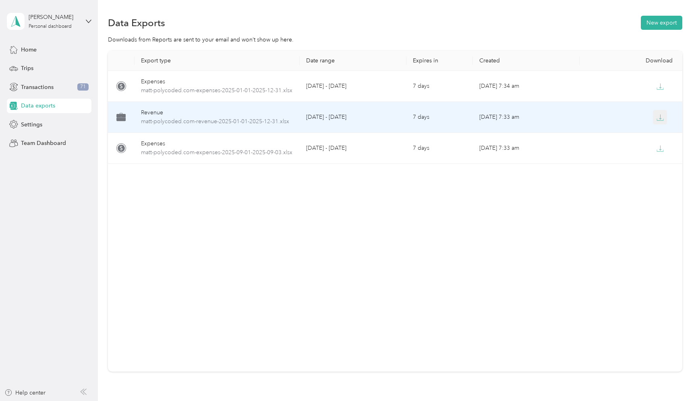
click at [656, 119] on button "button" at bounding box center [660, 117] width 15 height 15
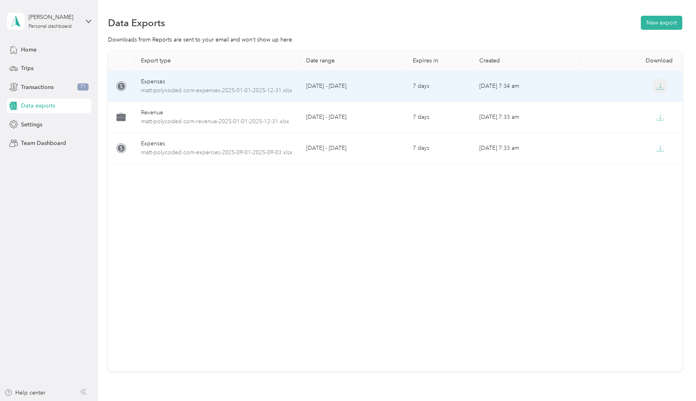
click at [665, 85] on button "button" at bounding box center [660, 86] width 15 height 15
click at [123, 85] on icon at bounding box center [121, 86] width 7 height 7
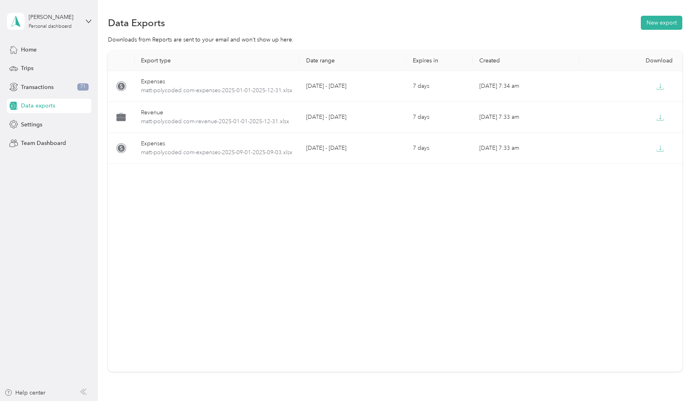
click at [411, 295] on div "Export type Date range Expires in Created Download Expenses matt-polycoded.com-…" at bounding box center [395, 211] width 574 height 321
click at [663, 23] on button "New export" at bounding box center [661, 23] width 41 height 14
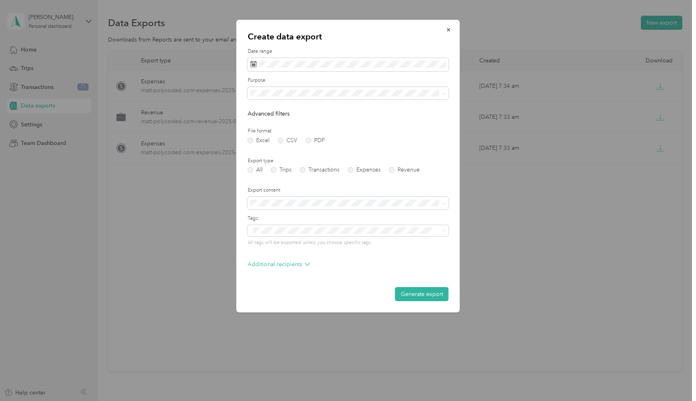
click at [294, 219] on li "Summary only" at bounding box center [348, 214] width 201 height 14
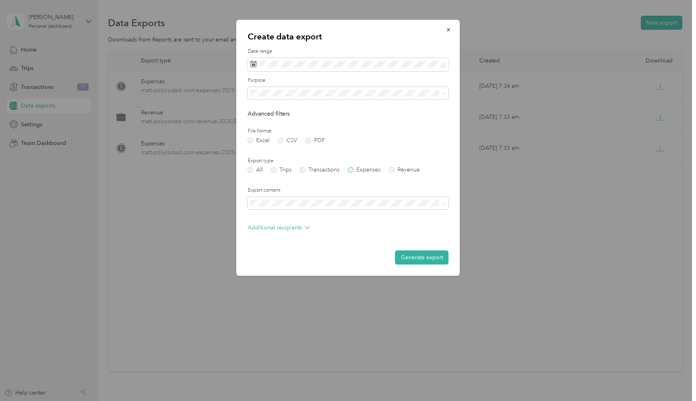
click at [367, 169] on label "Expenses" at bounding box center [364, 170] width 33 height 6
click at [278, 231] on p "Additional recipients" at bounding box center [279, 228] width 62 height 8
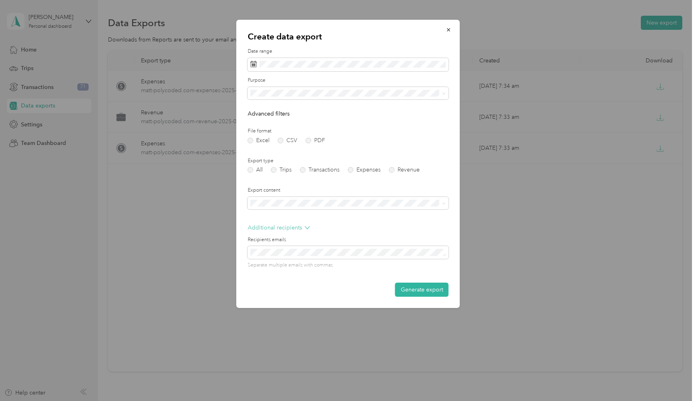
click at [280, 230] on p "Additional recipients" at bounding box center [279, 228] width 62 height 8
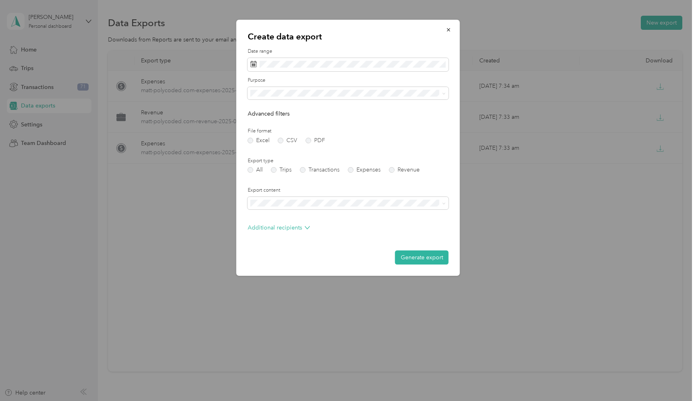
click at [309, 87] on div "Purpose" at bounding box center [348, 88] width 201 height 23
click at [286, 147] on div "Expense" at bounding box center [348, 150] width 190 height 8
click at [285, 79] on label "Purpose" at bounding box center [348, 80] width 201 height 7
click at [363, 174] on button "This year" at bounding box center [360, 175] width 49 height 14
click at [350, 35] on p "Create data export" at bounding box center [348, 36] width 201 height 11
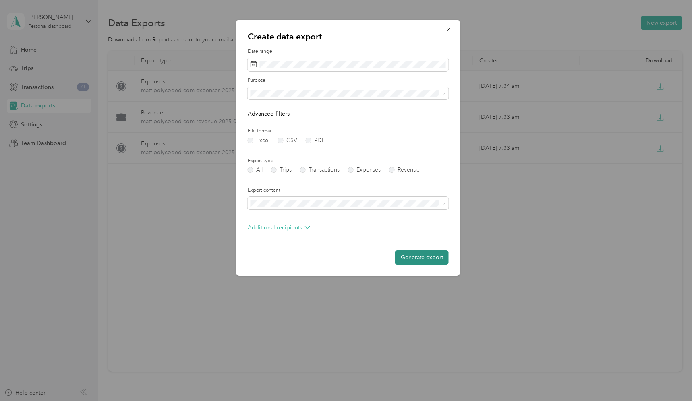
click at [416, 261] on button "Generate export" at bounding box center [422, 258] width 54 height 14
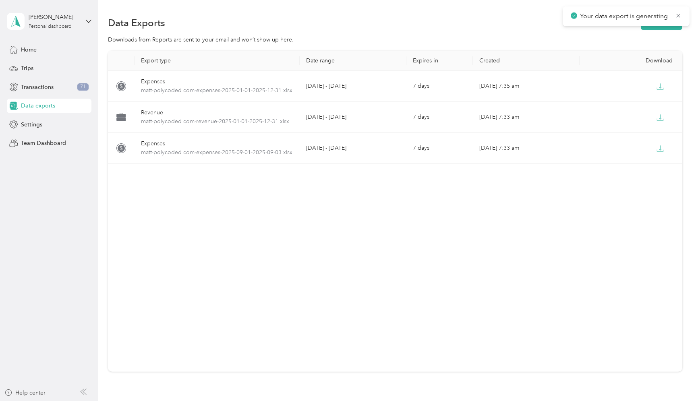
click at [336, 23] on div "Data Exports New export" at bounding box center [395, 22] width 574 height 17
click at [408, 238] on div "Export type Date range Expires in Created Download Expenses matt-polycoded.com-…" at bounding box center [395, 211] width 574 height 321
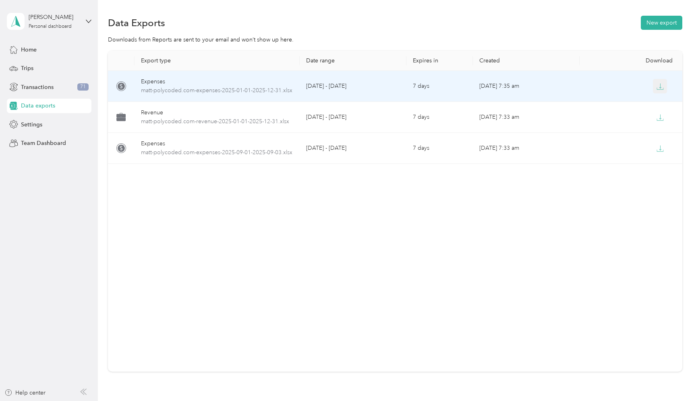
click at [661, 89] on icon "button" at bounding box center [660, 86] width 7 height 7
